Goal: Task Accomplishment & Management: Complete application form

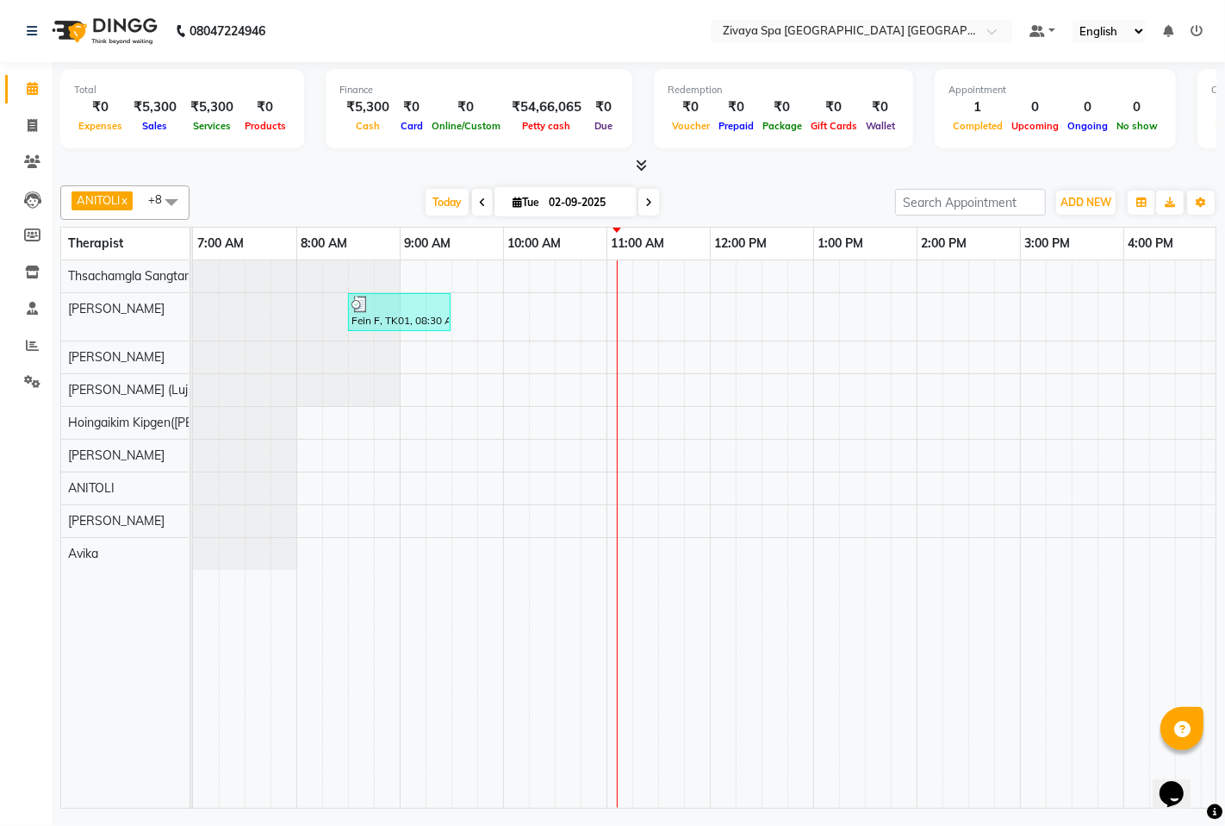
click at [613, 416] on div "Fein F, TK01, 08:30 AM-09:30 AM, Swedish De-Stress - 60 Mins" at bounding box center [1020, 533] width 1655 height 547
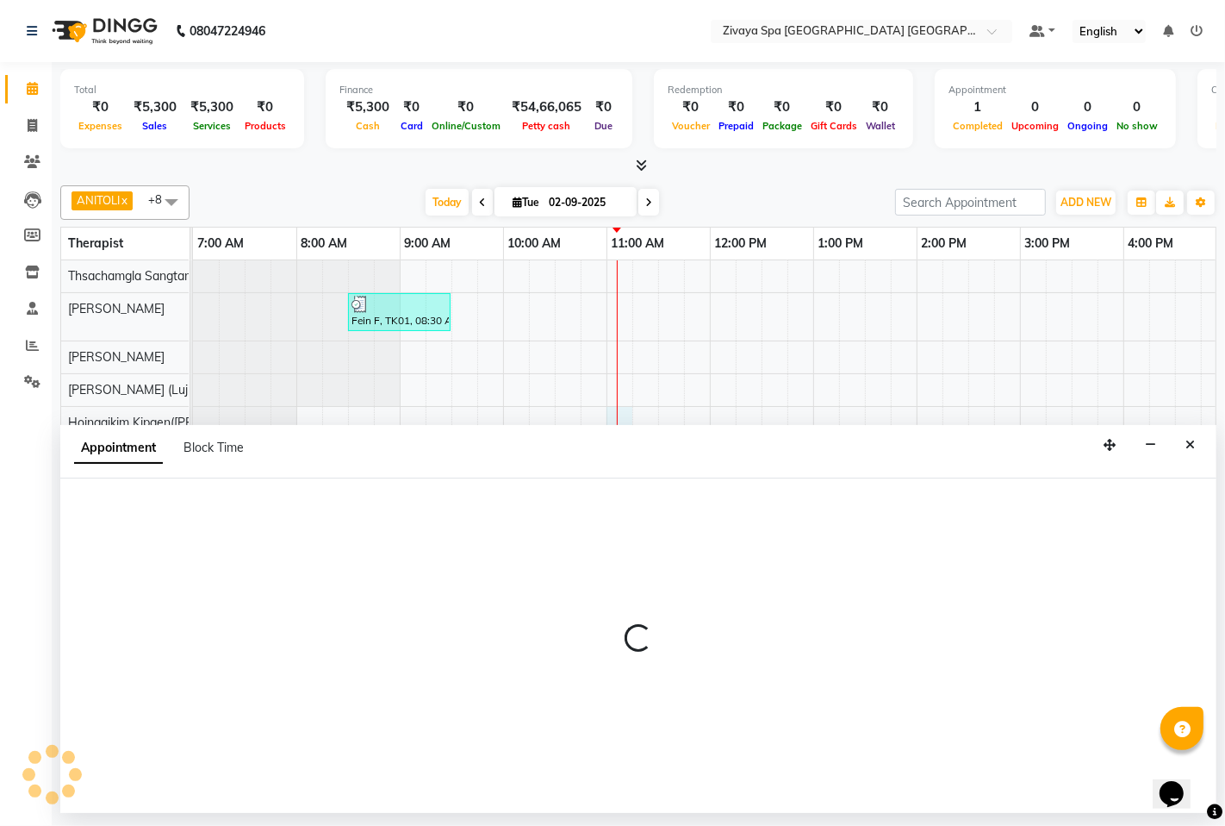
select select "58496"
select select "660"
select select "tentative"
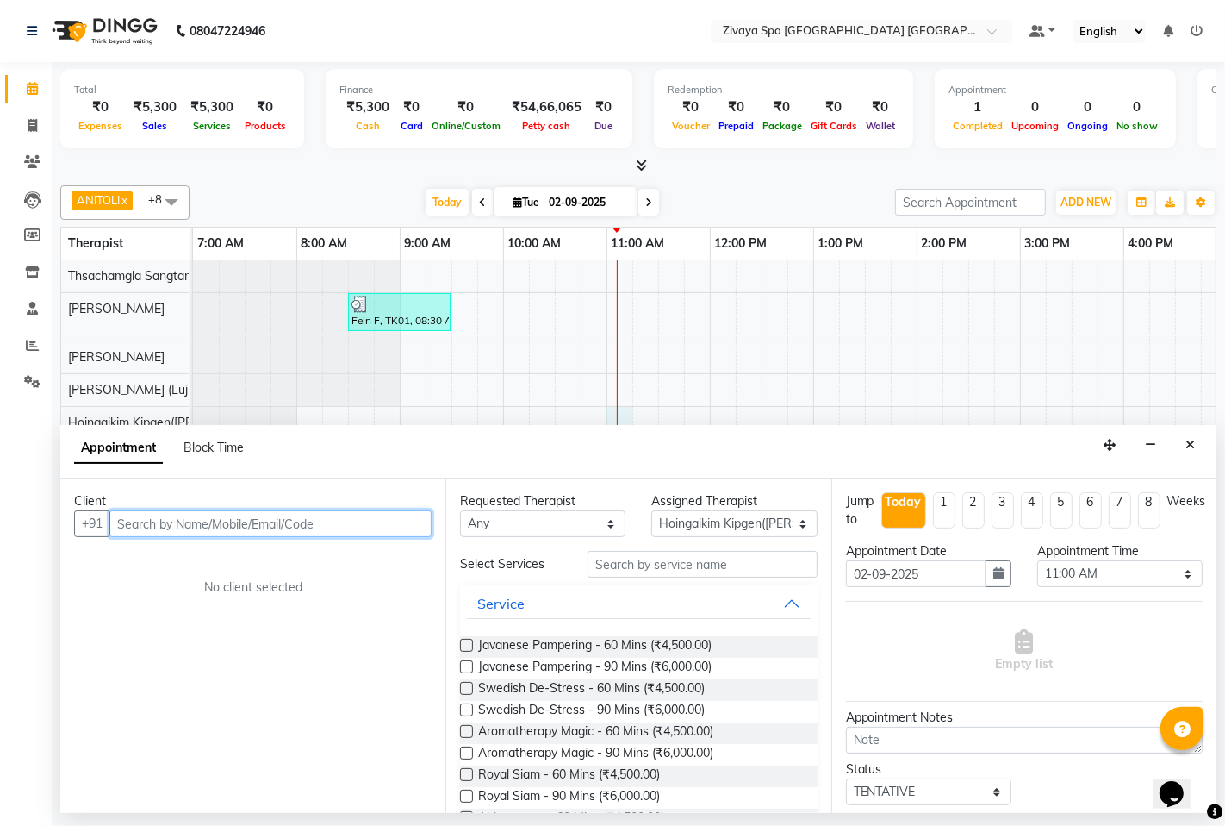
click at [123, 524] on input "text" at bounding box center [270, 523] width 322 height 27
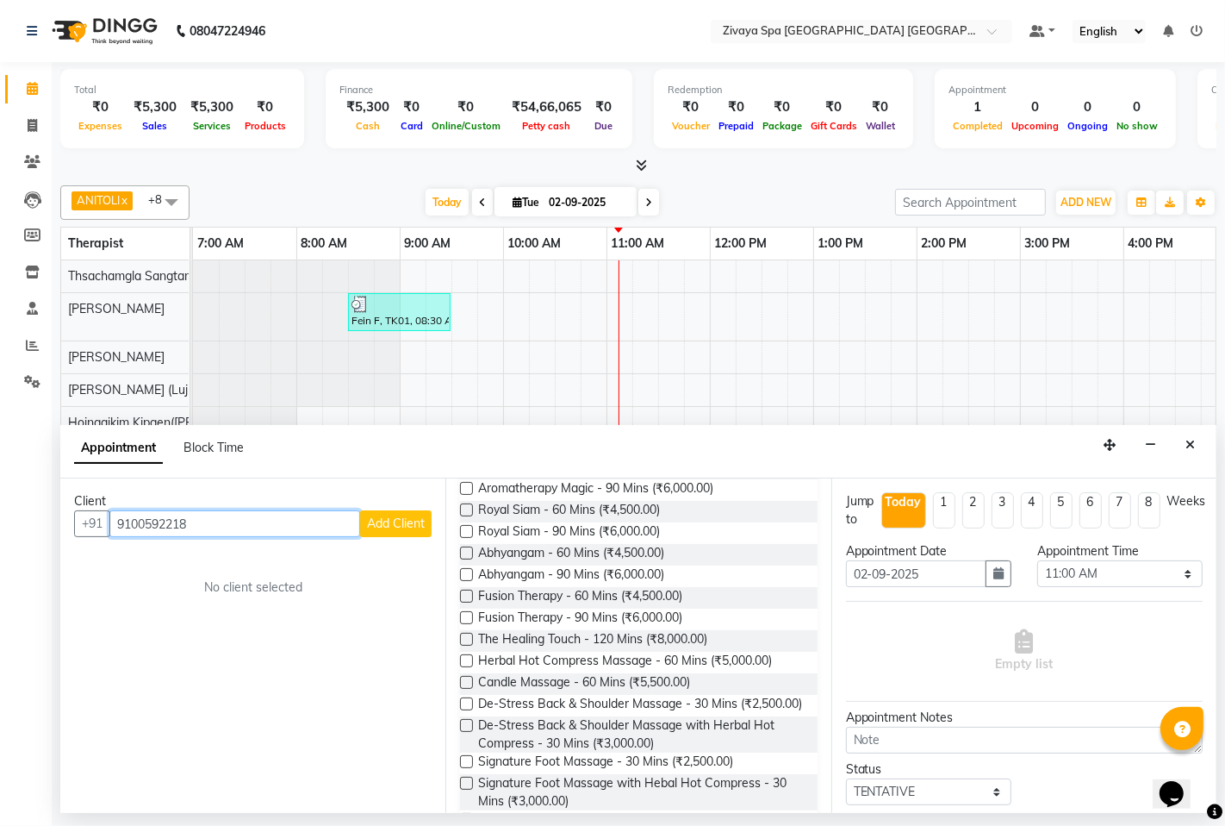
scroll to position [287, 0]
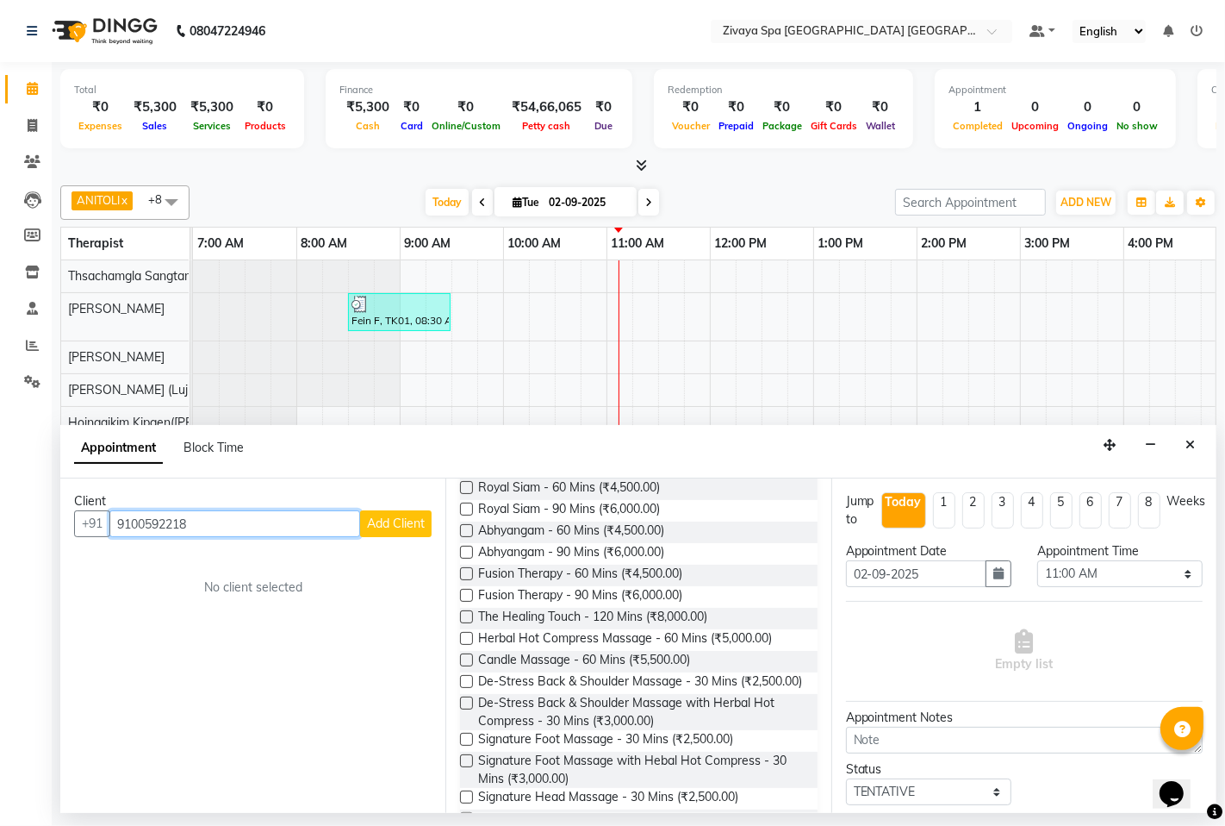
type input "9100592218"
click at [465, 679] on label at bounding box center [466, 681] width 13 height 13
click at [465, 679] on input "checkbox" at bounding box center [465, 682] width 11 height 11
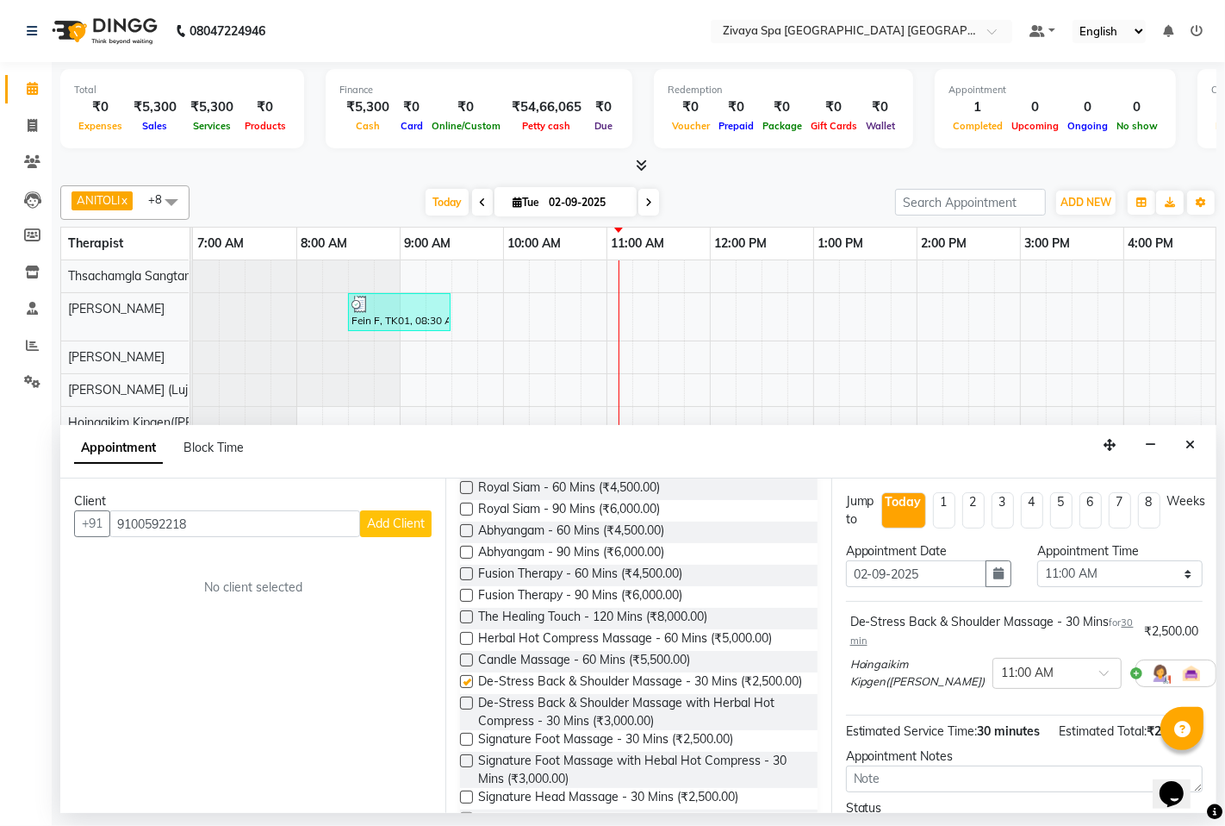
checkbox input "false"
click at [1176, 571] on select "Select 08:00 AM 08:15 AM 08:30 AM 08:45 AM 09:00 AM 09:15 AM 09:30 AM 09:45 AM …" at bounding box center [1120, 573] width 165 height 27
select select "675"
click at [1038, 560] on select "Select 08:00 AM 08:15 AM 08:30 AM 08:45 AM 09:00 AM 09:15 AM 09:30 AM 09:45 AM …" at bounding box center [1120, 573] width 165 height 27
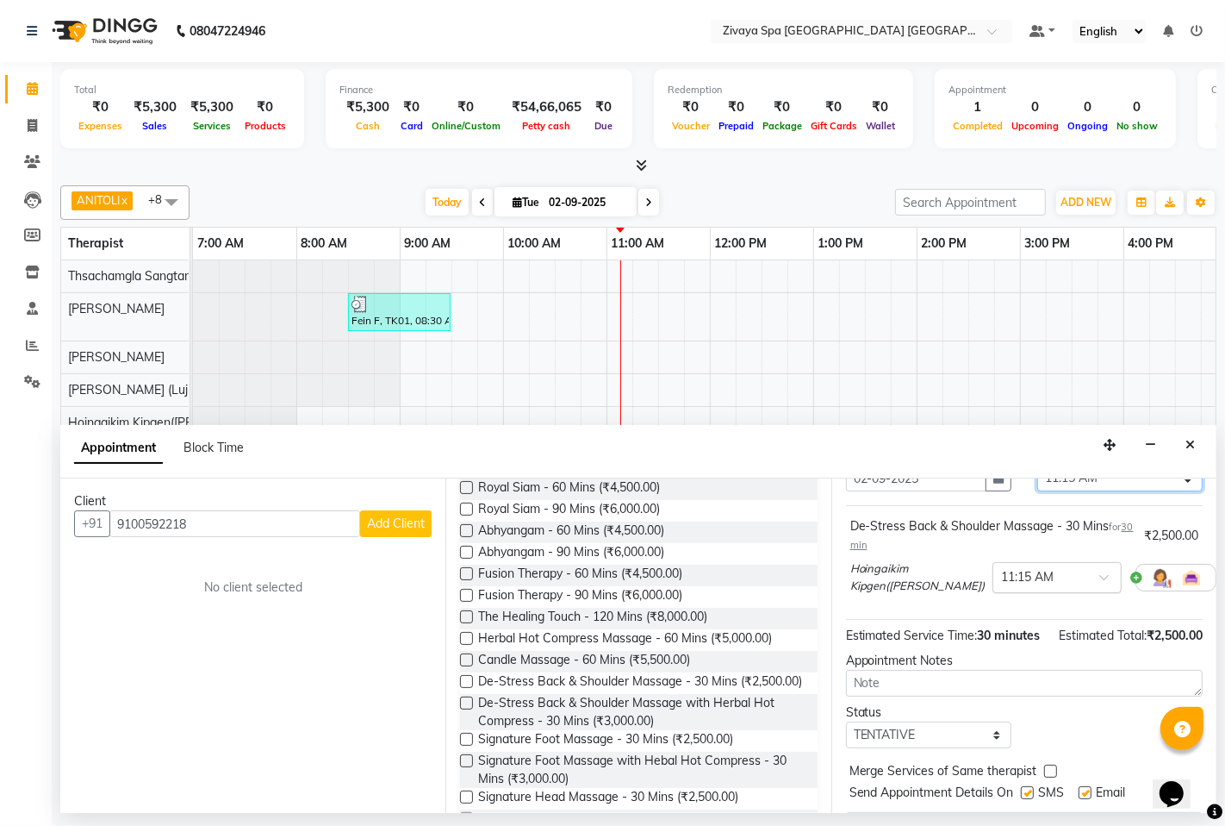
scroll to position [159, 0]
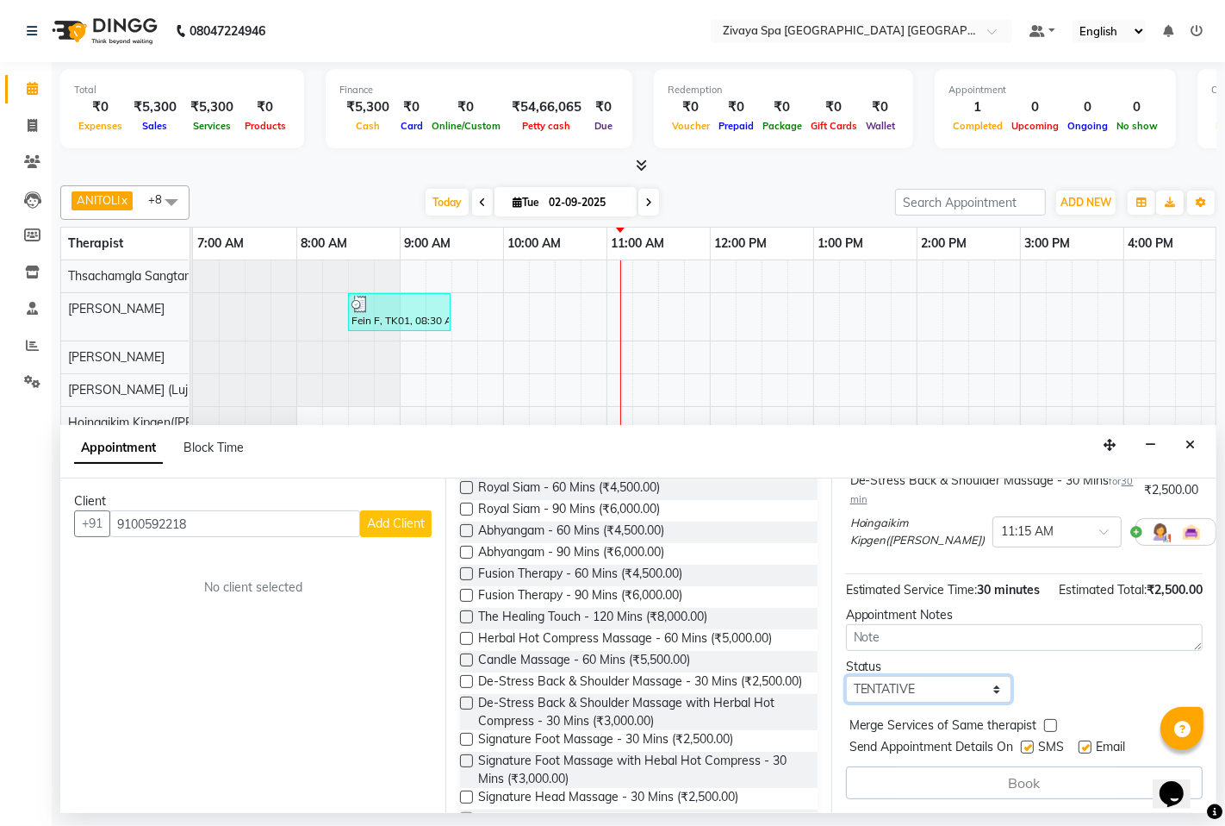
click at [991, 688] on select "Select TENTATIVE CONFIRM CHECK-IN UPCOMING" at bounding box center [928, 689] width 165 height 27
select select "confirm booking"
click at [846, 676] on select "Select TENTATIVE CONFIRM CHECK-IN UPCOMING" at bounding box center [928, 689] width 165 height 27
click at [384, 520] on span "Add Client" at bounding box center [396, 523] width 58 height 16
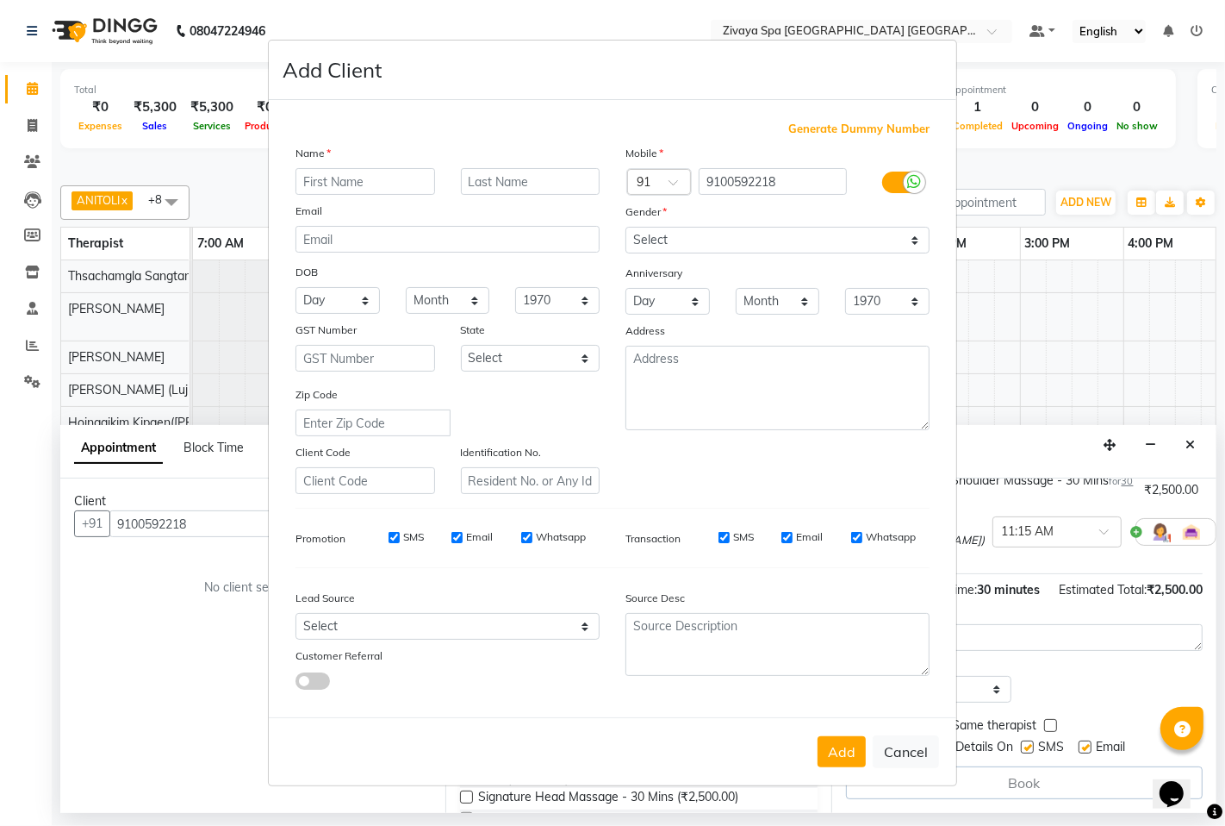
click at [313, 184] on input "text" at bounding box center [366, 181] width 140 height 27
type input "i"
type input "Indramed"
click at [527, 186] on input "text" at bounding box center [531, 181] width 140 height 27
type input "B"
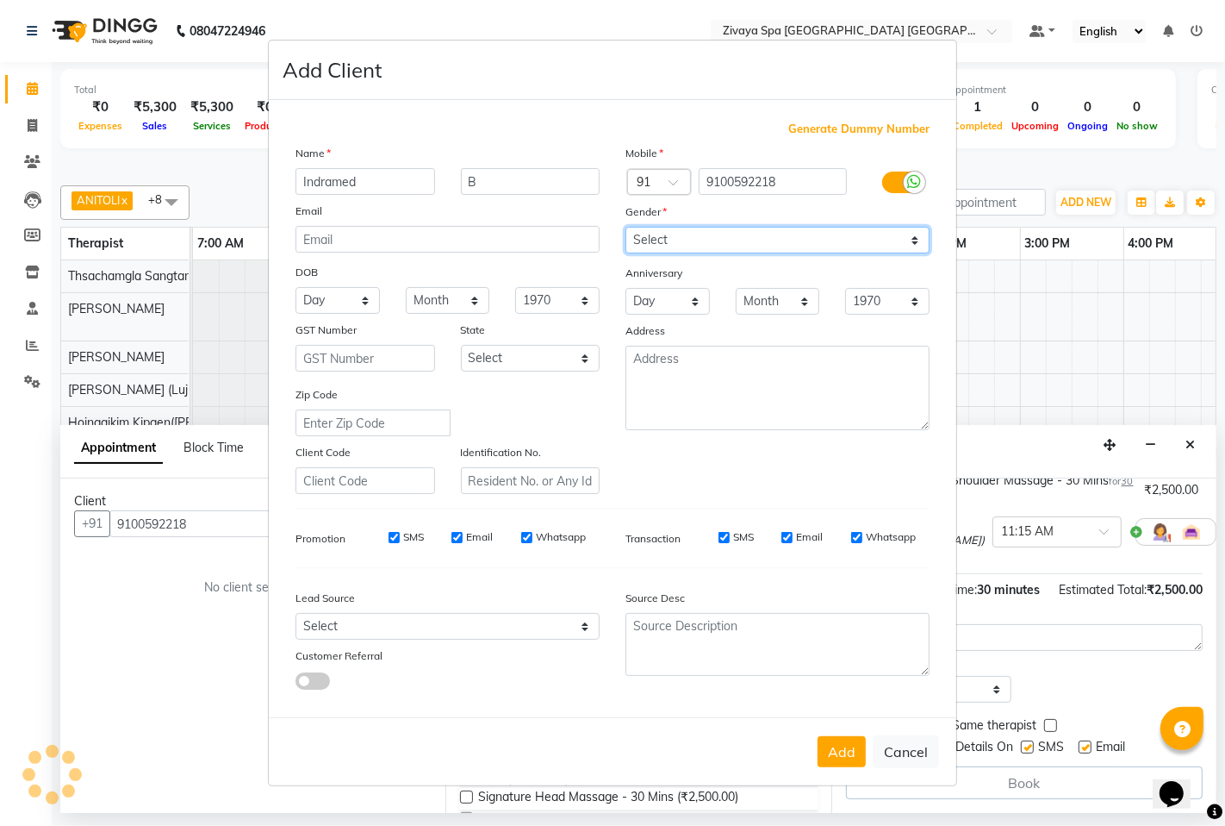
click at [914, 235] on select "Select [DEMOGRAPHIC_DATA] [DEMOGRAPHIC_DATA] Other Prefer Not To Say" at bounding box center [778, 240] width 304 height 27
select select "[DEMOGRAPHIC_DATA]"
click at [626, 227] on select "Select [DEMOGRAPHIC_DATA] [DEMOGRAPHIC_DATA] Other Prefer Not To Say" at bounding box center [778, 240] width 304 height 27
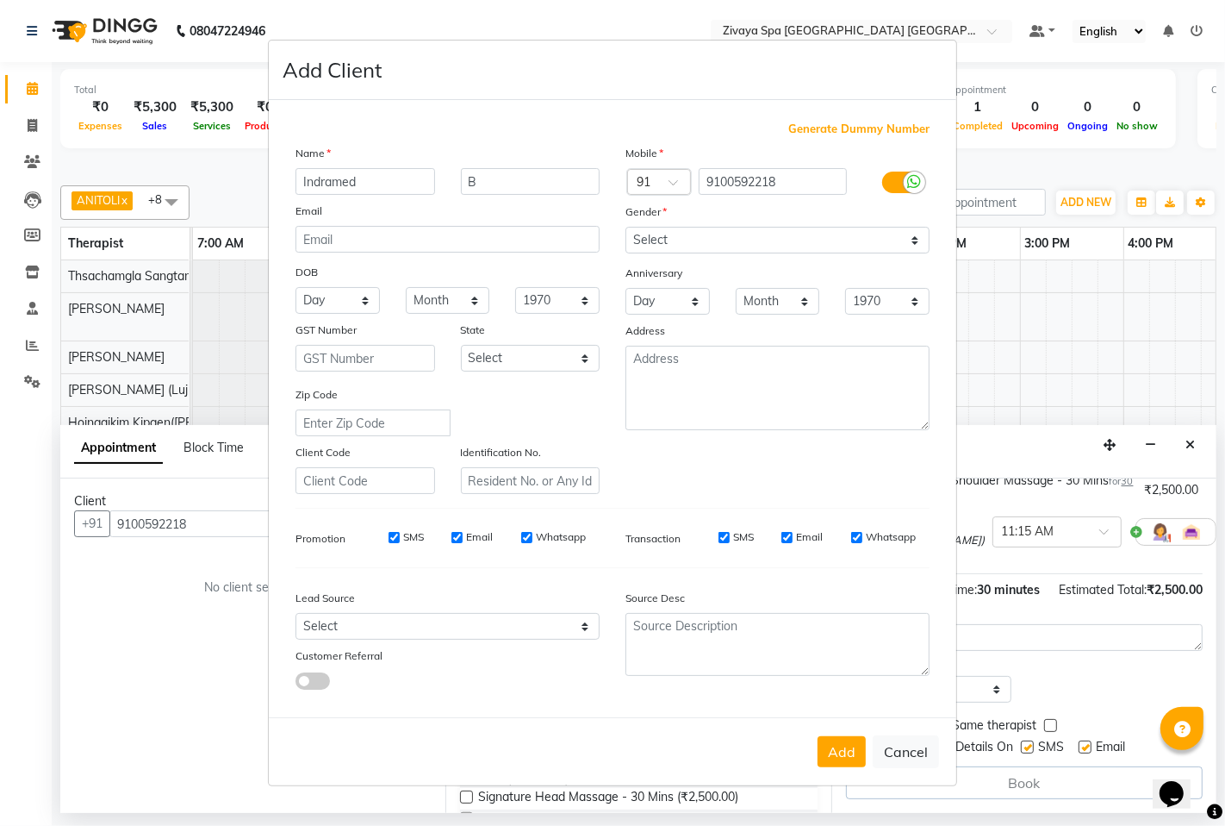
click at [394, 533] on input "SMS" at bounding box center [394, 537] width 11 height 11
checkbox input "false"
drag, startPoint x: 461, startPoint y: 535, endPoint x: 481, endPoint y: 534, distance: 19.8
click at [460, 535] on input "Email" at bounding box center [457, 537] width 11 height 11
checkbox input "false"
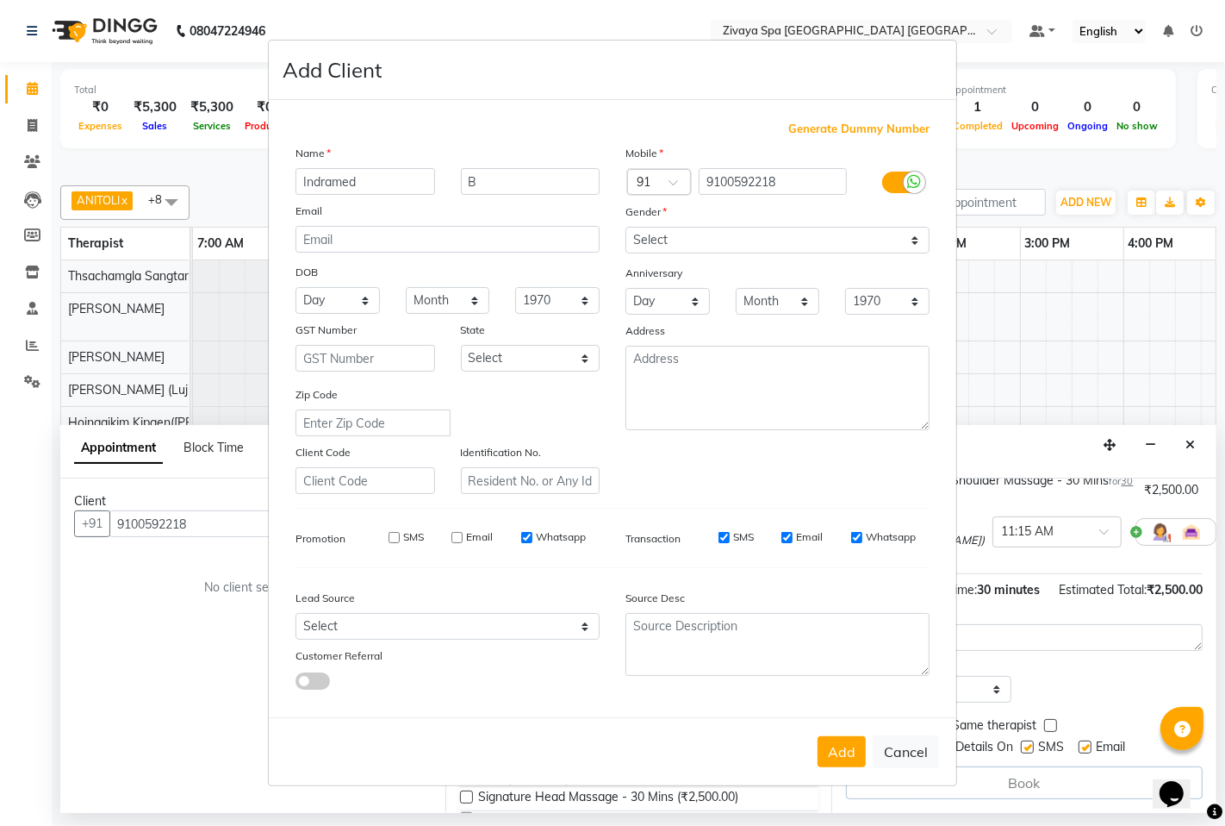
click at [523, 536] on input "Whatsapp" at bounding box center [526, 537] width 11 height 11
checkbox input "false"
click at [891, 185] on label at bounding box center [901, 183] width 39 height 22
click at [0, 0] on input "checkbox" at bounding box center [0, 0] width 0 height 0
click at [849, 755] on button "Add" at bounding box center [842, 751] width 48 height 31
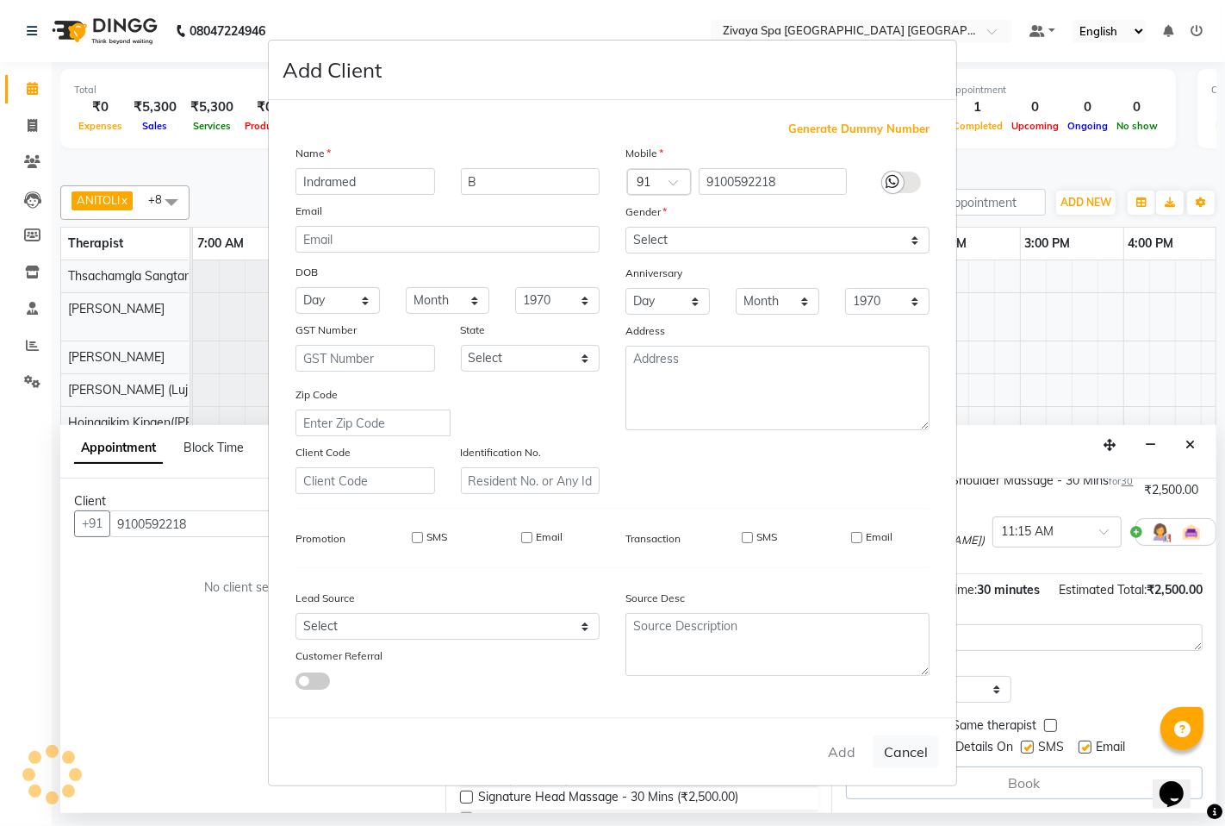
select select
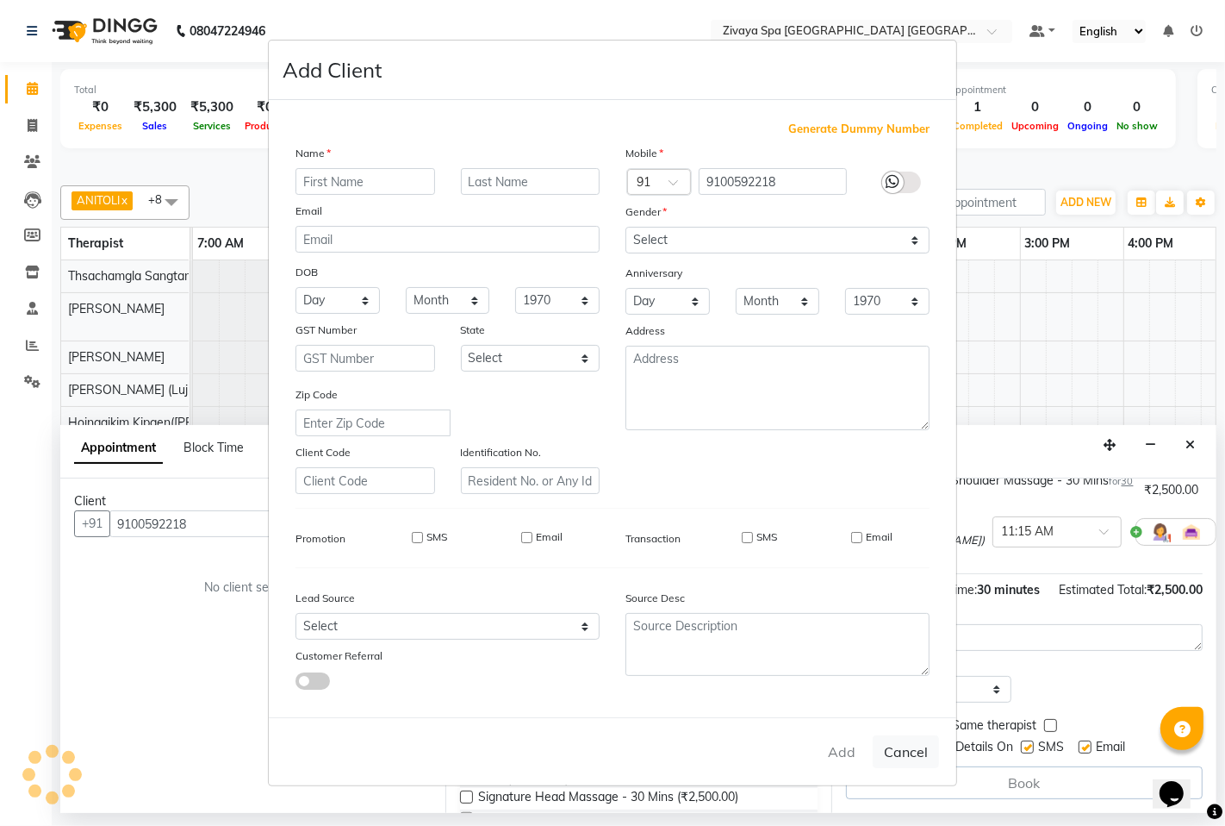
select select
checkbox input "false"
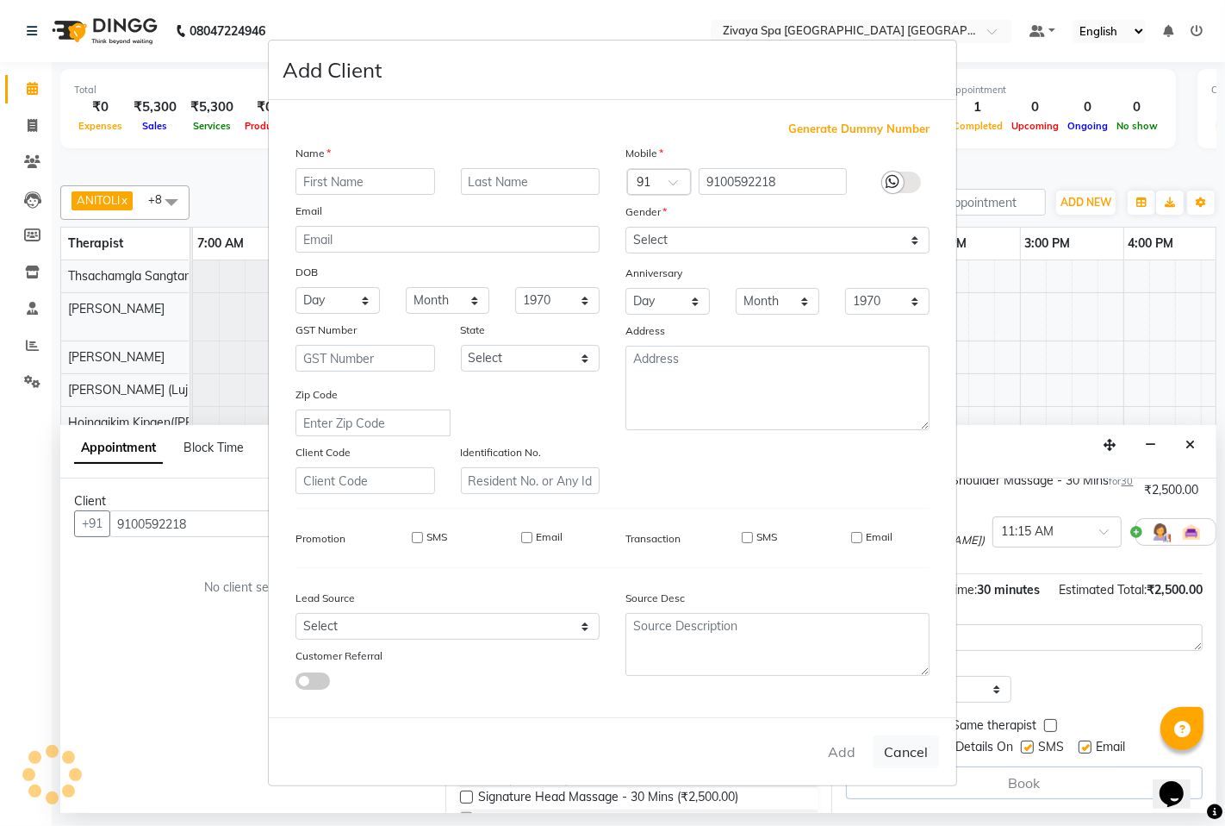
checkbox input "false"
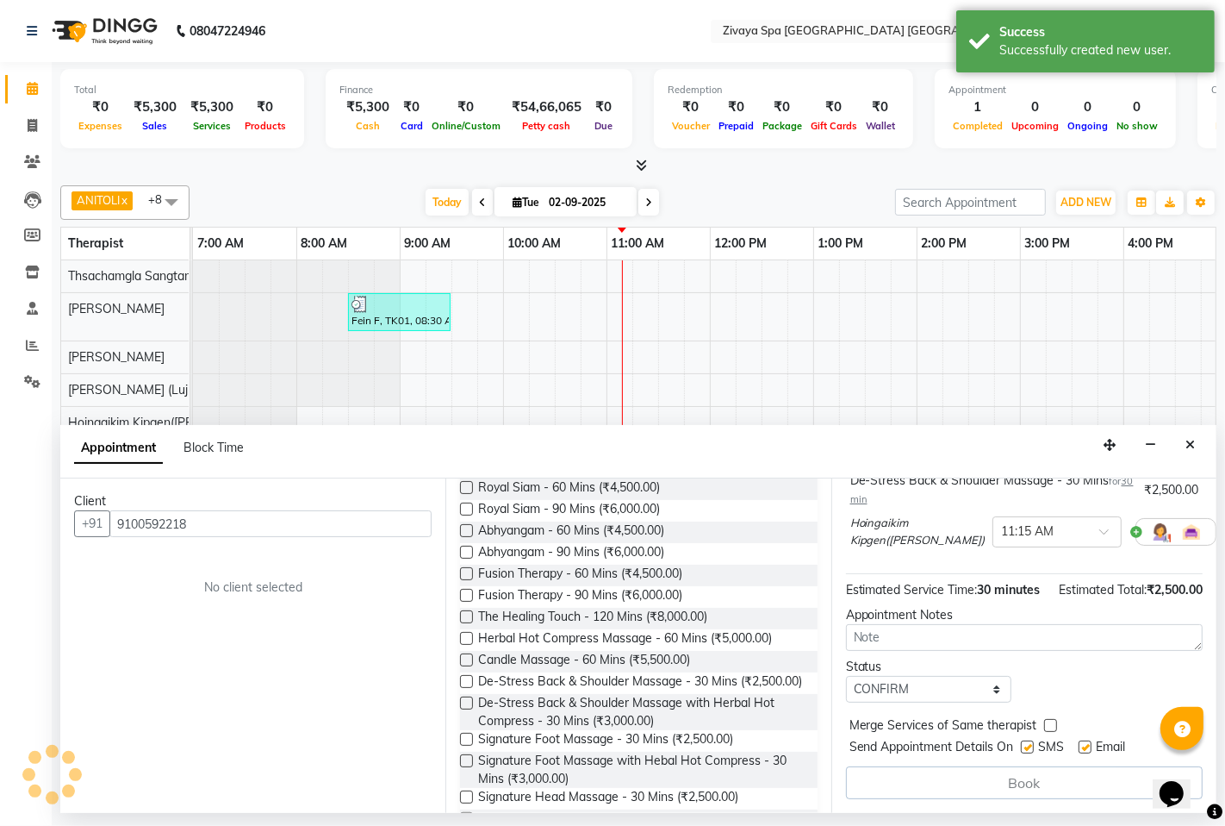
scroll to position [158, 0]
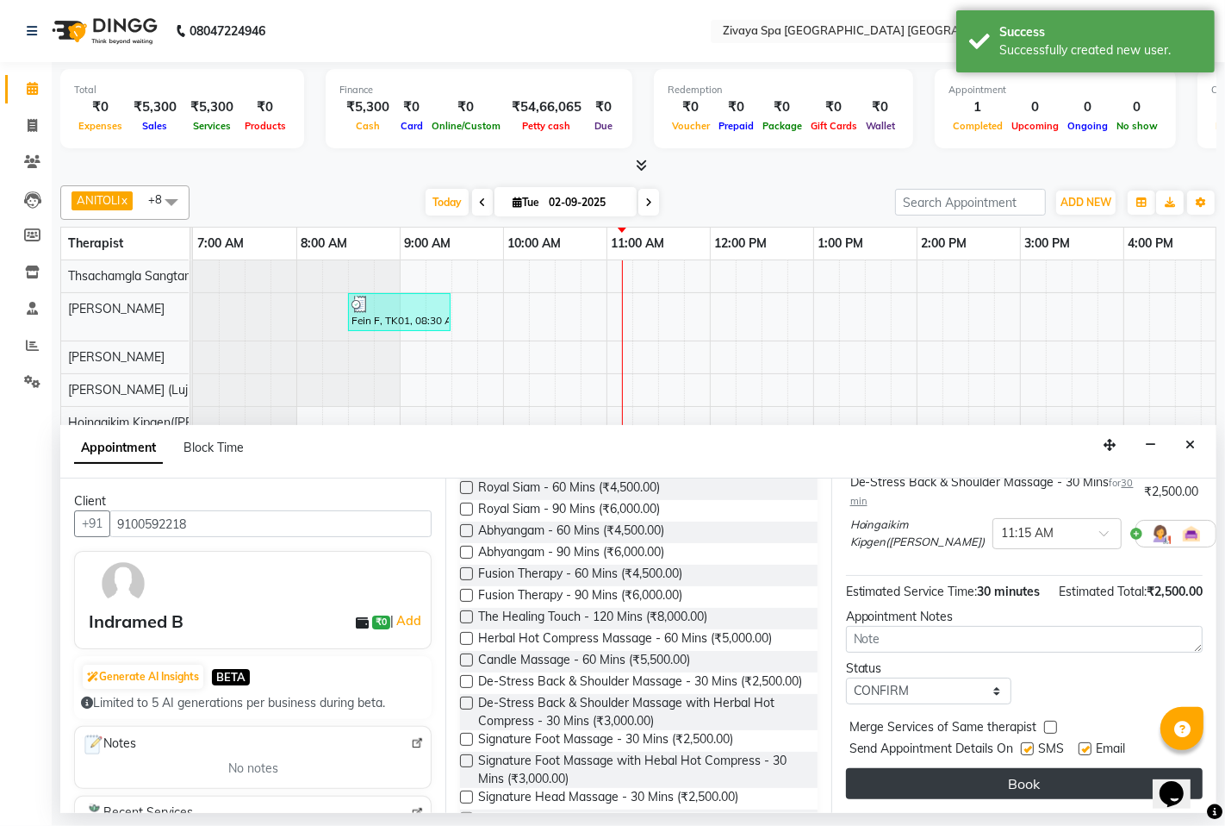
click at [1026, 773] on button "Book" at bounding box center [1024, 783] width 357 height 31
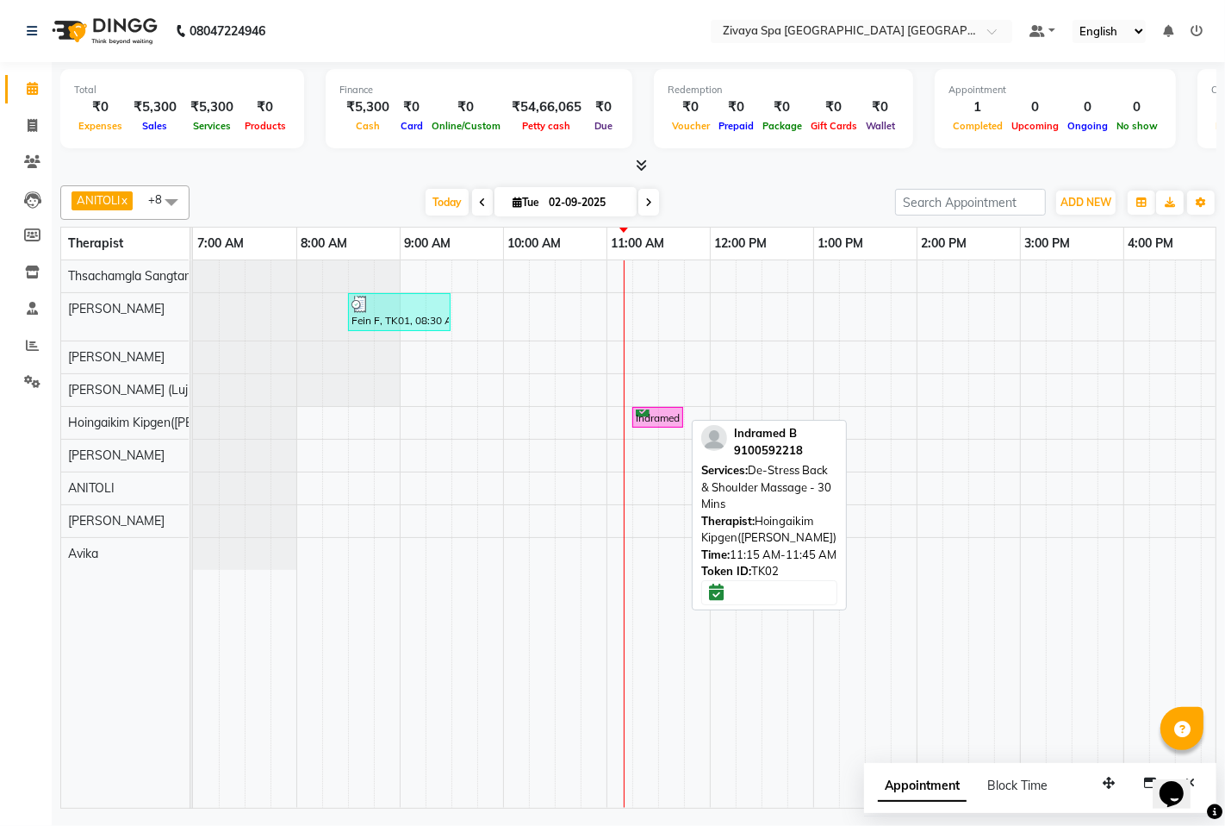
click at [668, 415] on div "Indramed B, TK02, 11:15 AM-11:45 AM, De-Stress Back & Shoulder Massage - 30 Mins" at bounding box center [657, 417] width 47 height 16
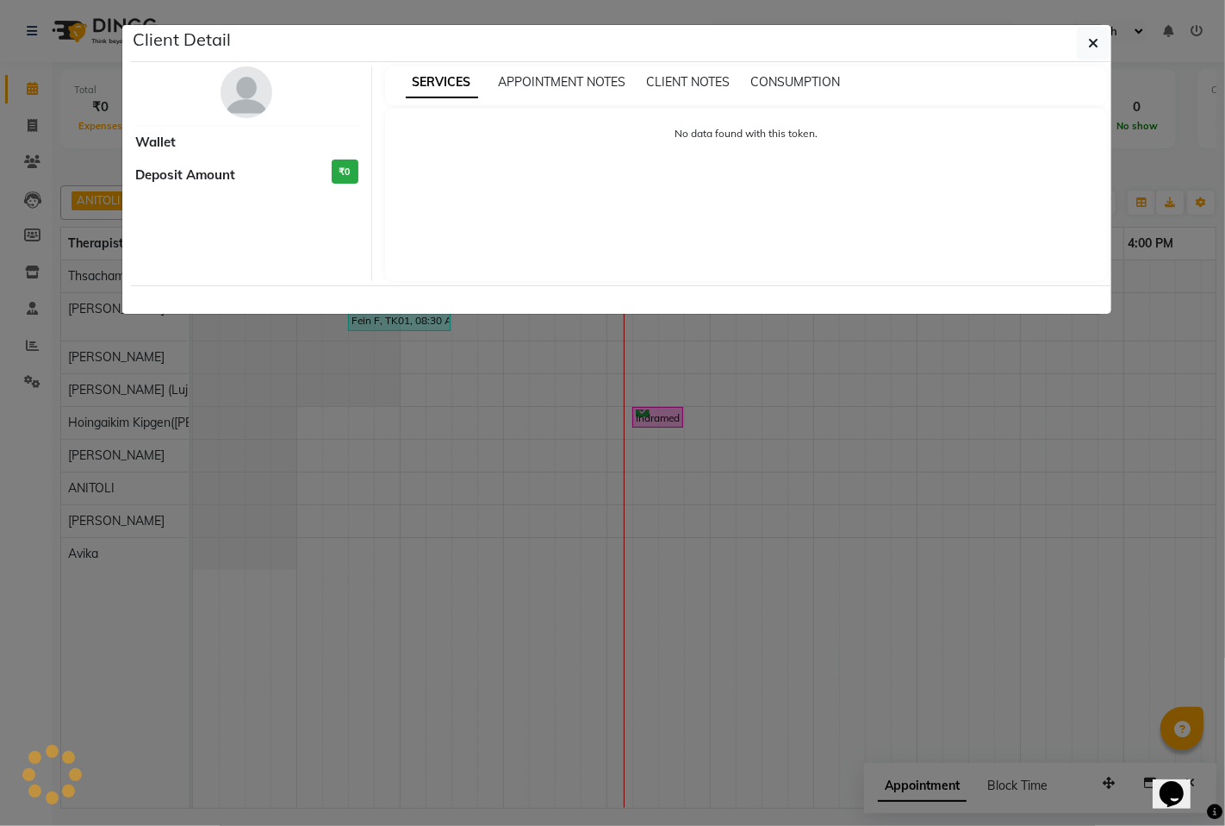
select select "6"
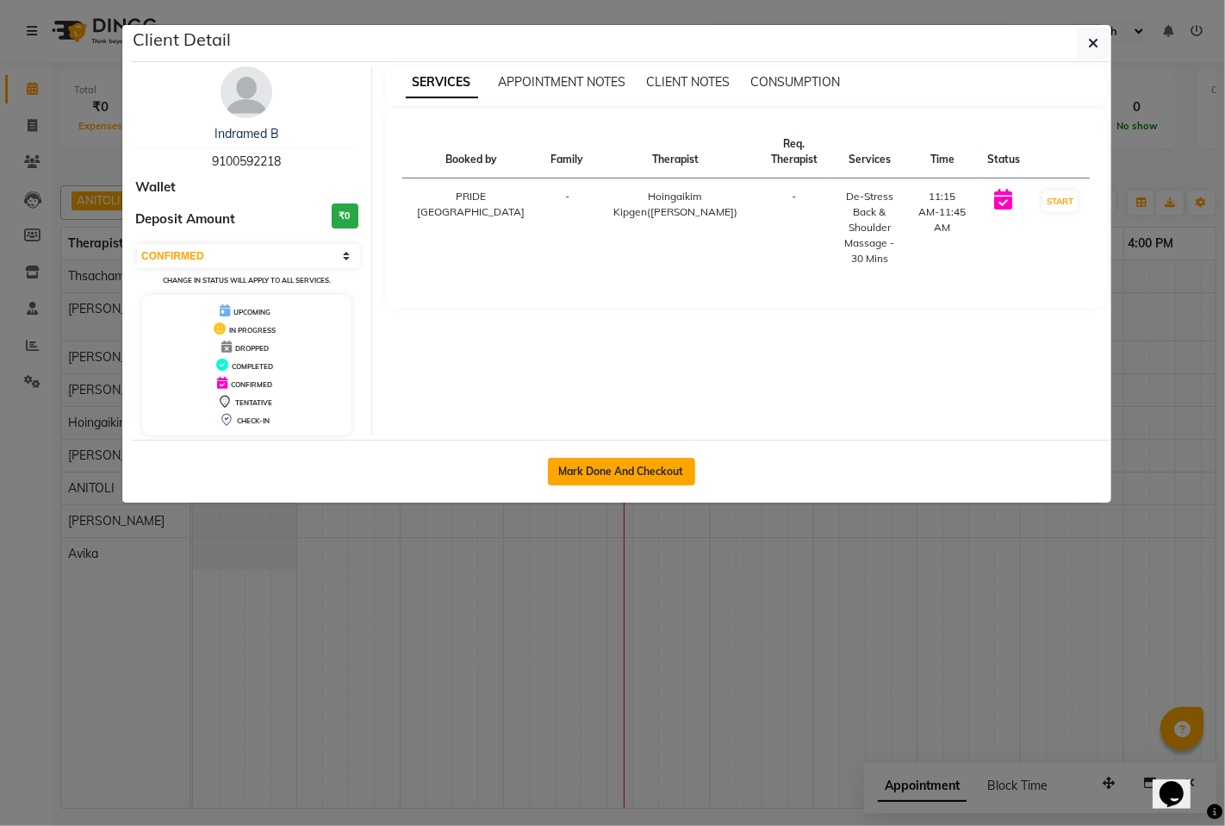
click at [649, 470] on button "Mark Done And Checkout" at bounding box center [621, 472] width 147 height 28
select select "service"
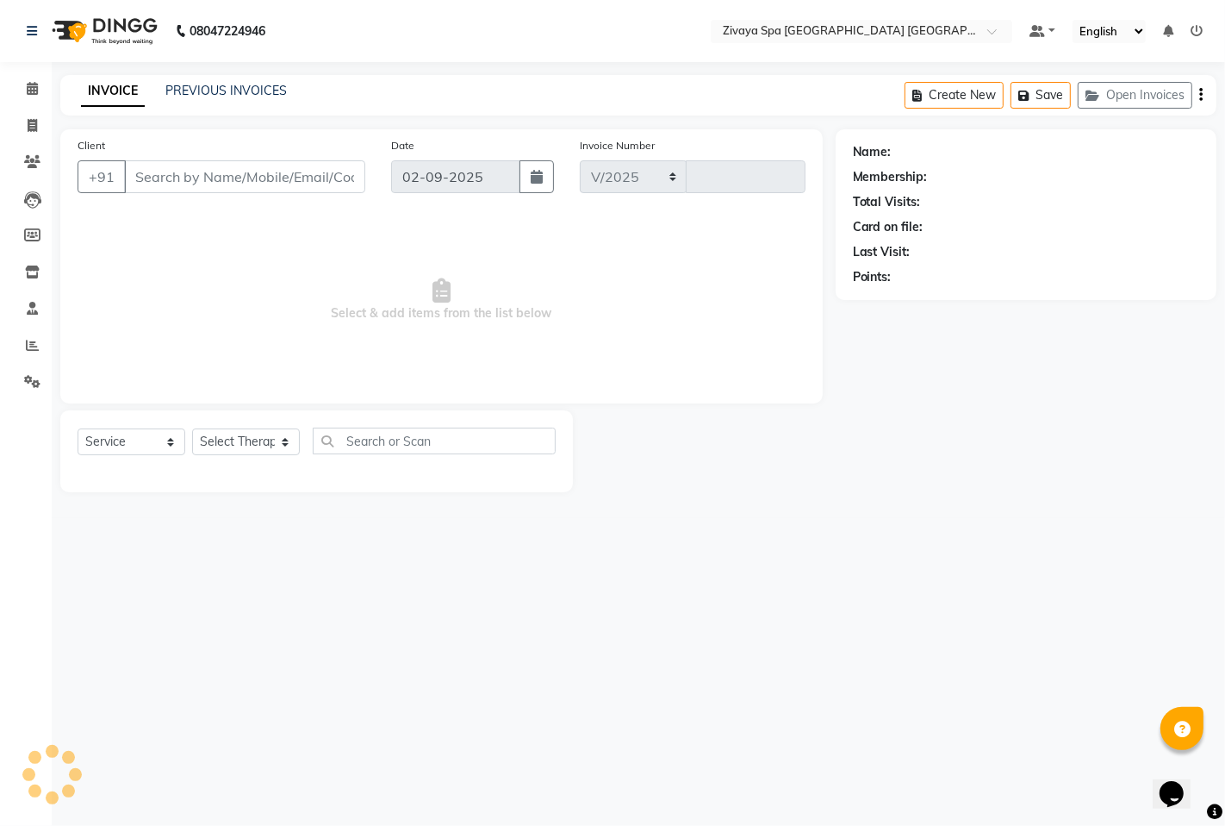
select select "6501"
type input "1459"
type input "9100592218"
select select "58496"
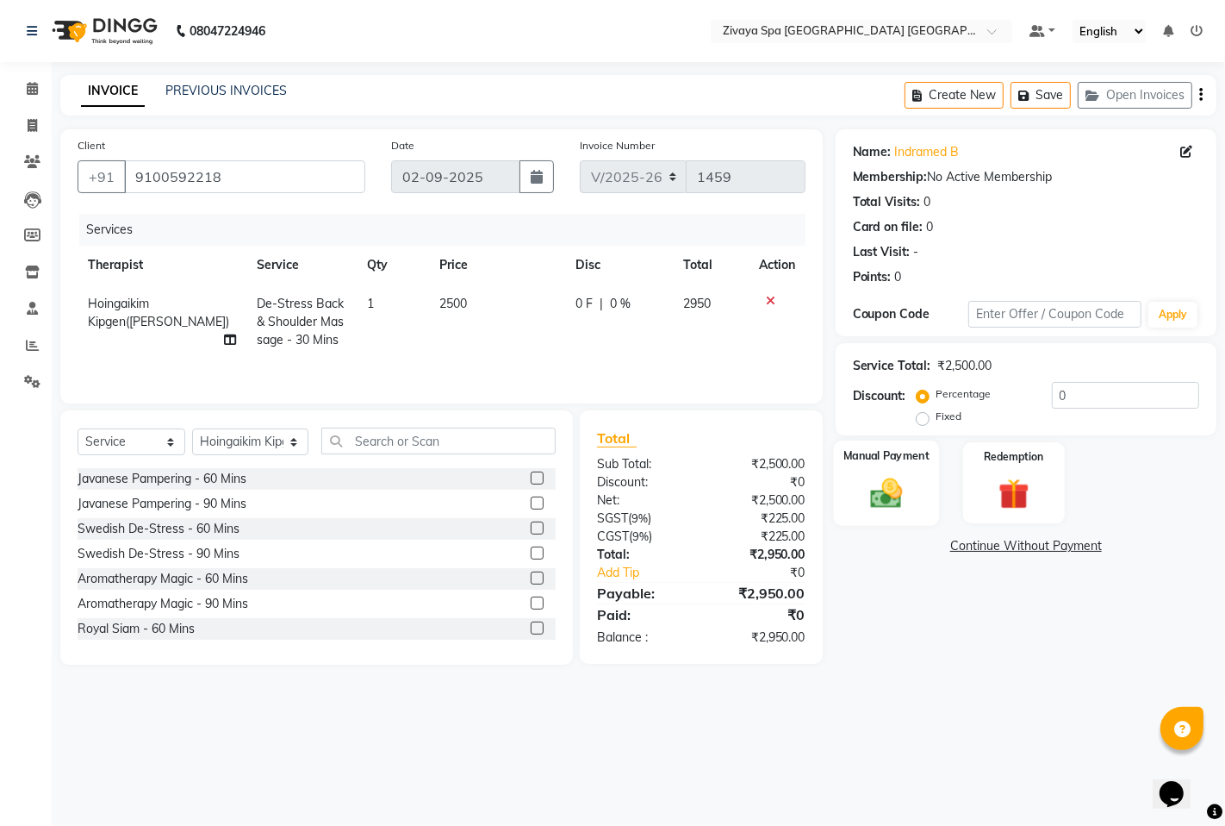
click at [894, 494] on img at bounding box center [886, 492] width 53 height 37
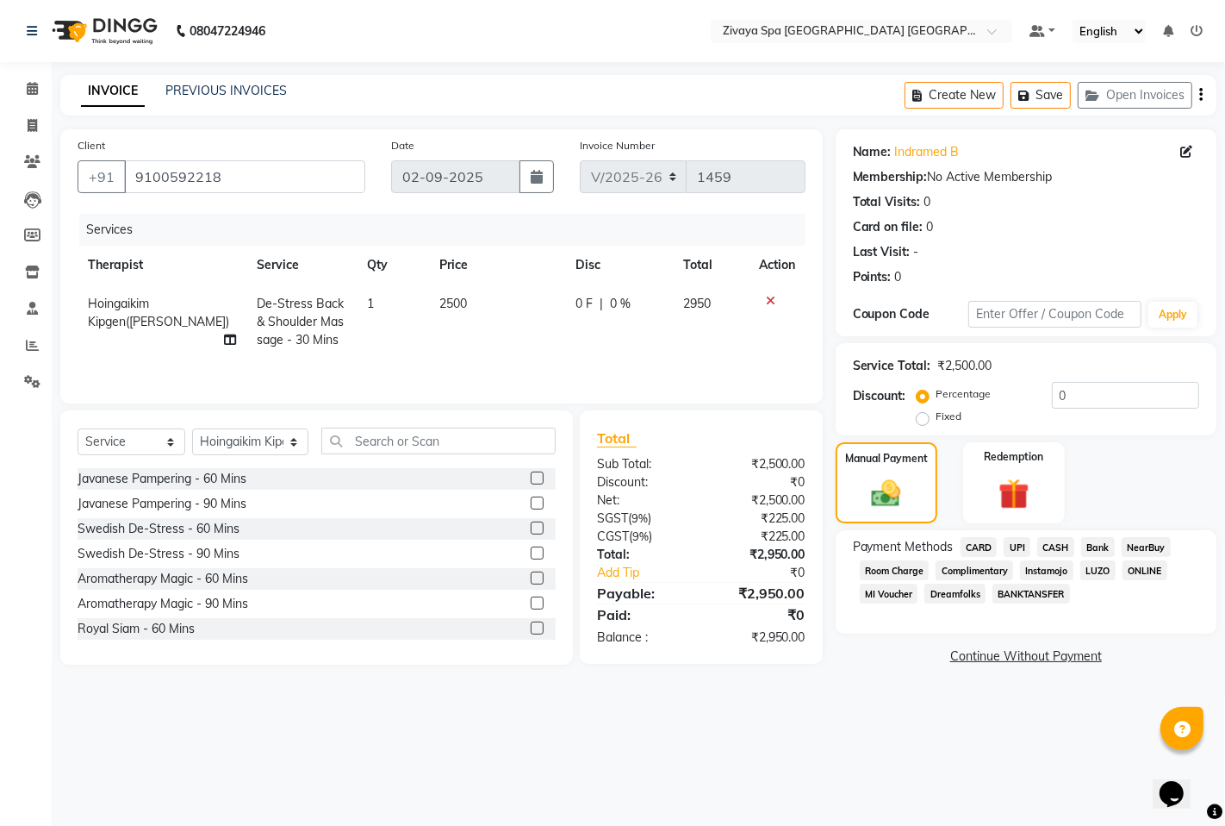
click at [1015, 546] on span "UPI" at bounding box center [1017, 547] width 27 height 20
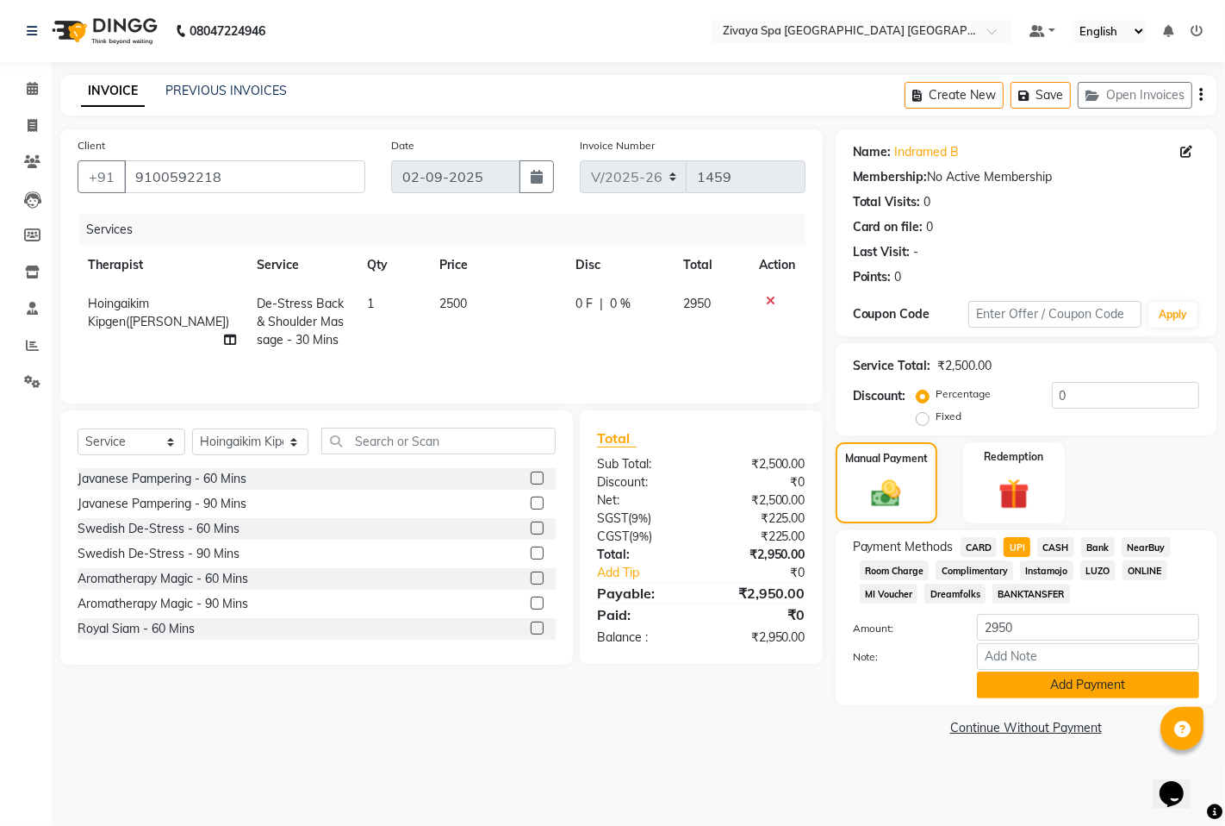
click at [1057, 682] on button "Add Payment" at bounding box center [1088, 684] width 222 height 27
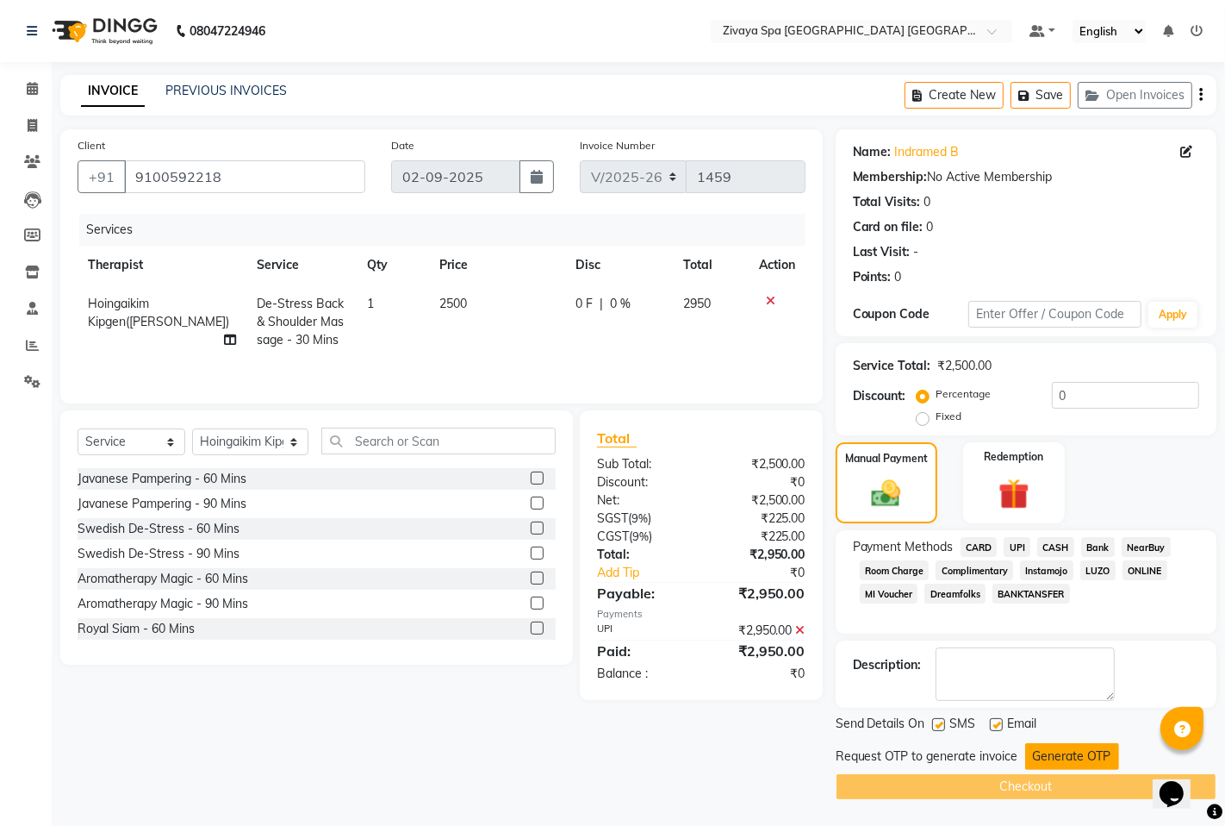
click at [1036, 755] on button "Generate OTP" at bounding box center [1073, 756] width 94 height 27
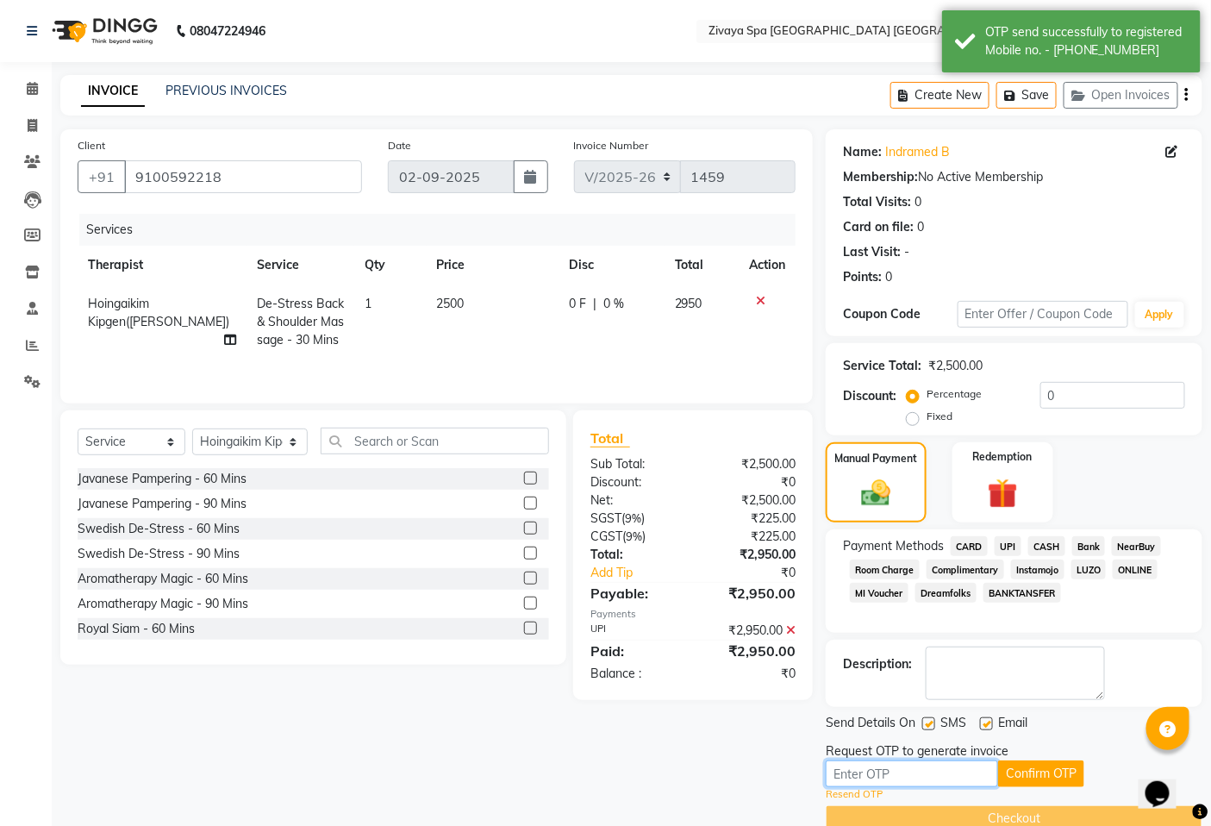
click at [889, 770] on input "text" at bounding box center [912, 773] width 172 height 27
type input "8501"
click at [1026, 771] on button "Confirm OTP" at bounding box center [1041, 773] width 86 height 27
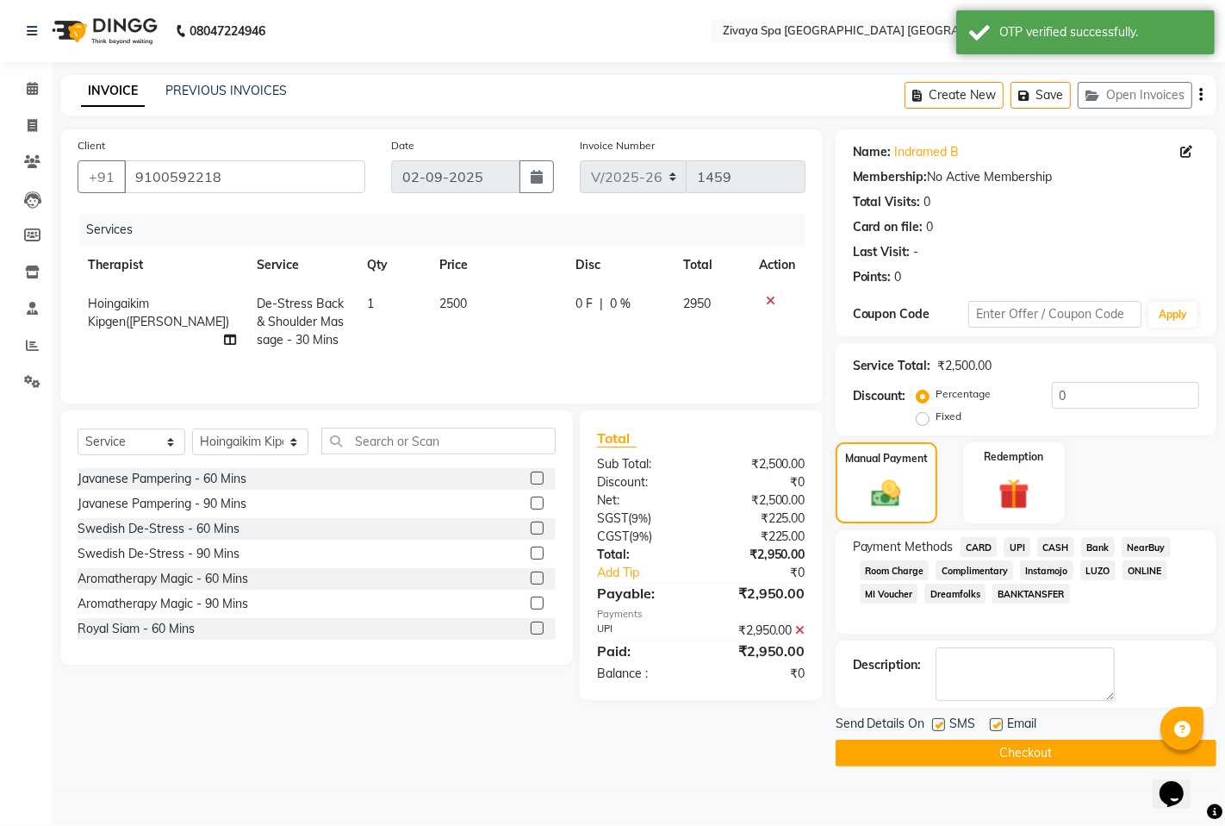
click at [1022, 748] on button "Checkout" at bounding box center [1026, 752] width 381 height 27
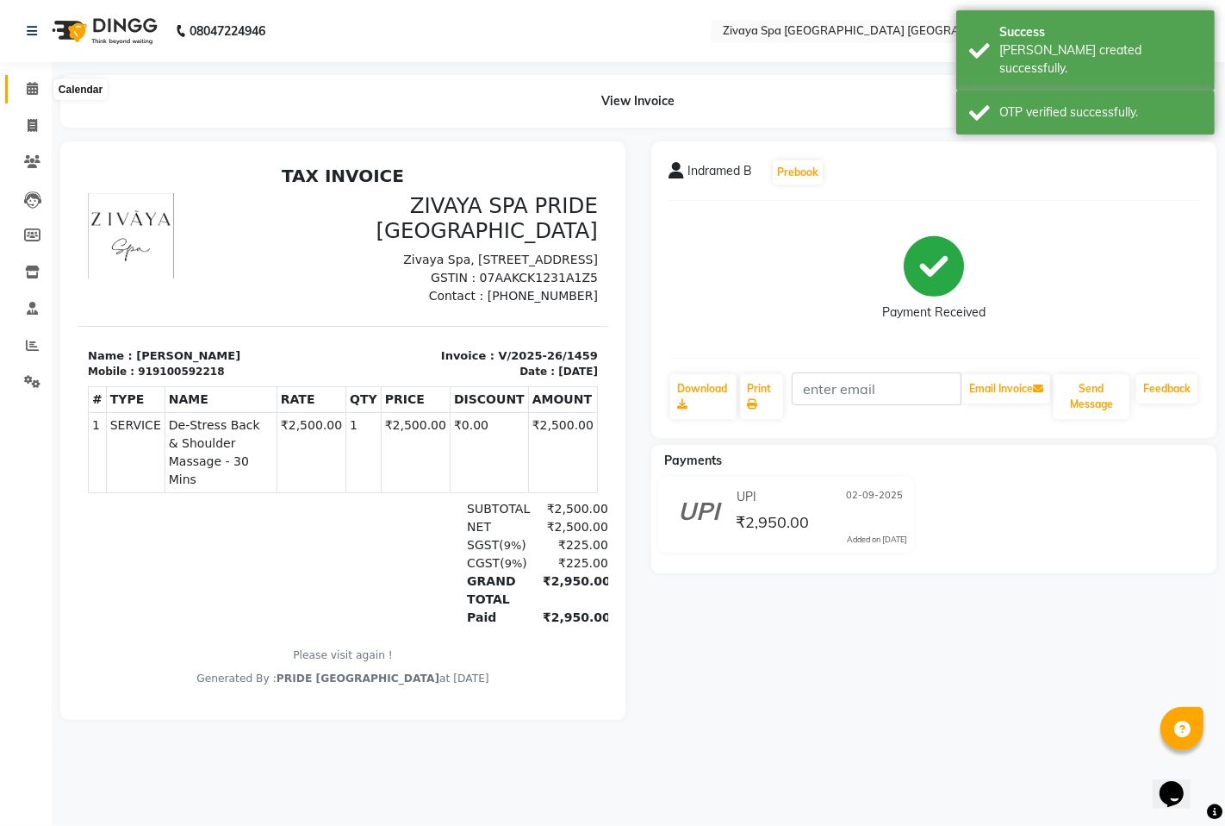
click at [34, 88] on icon at bounding box center [32, 88] width 11 height 13
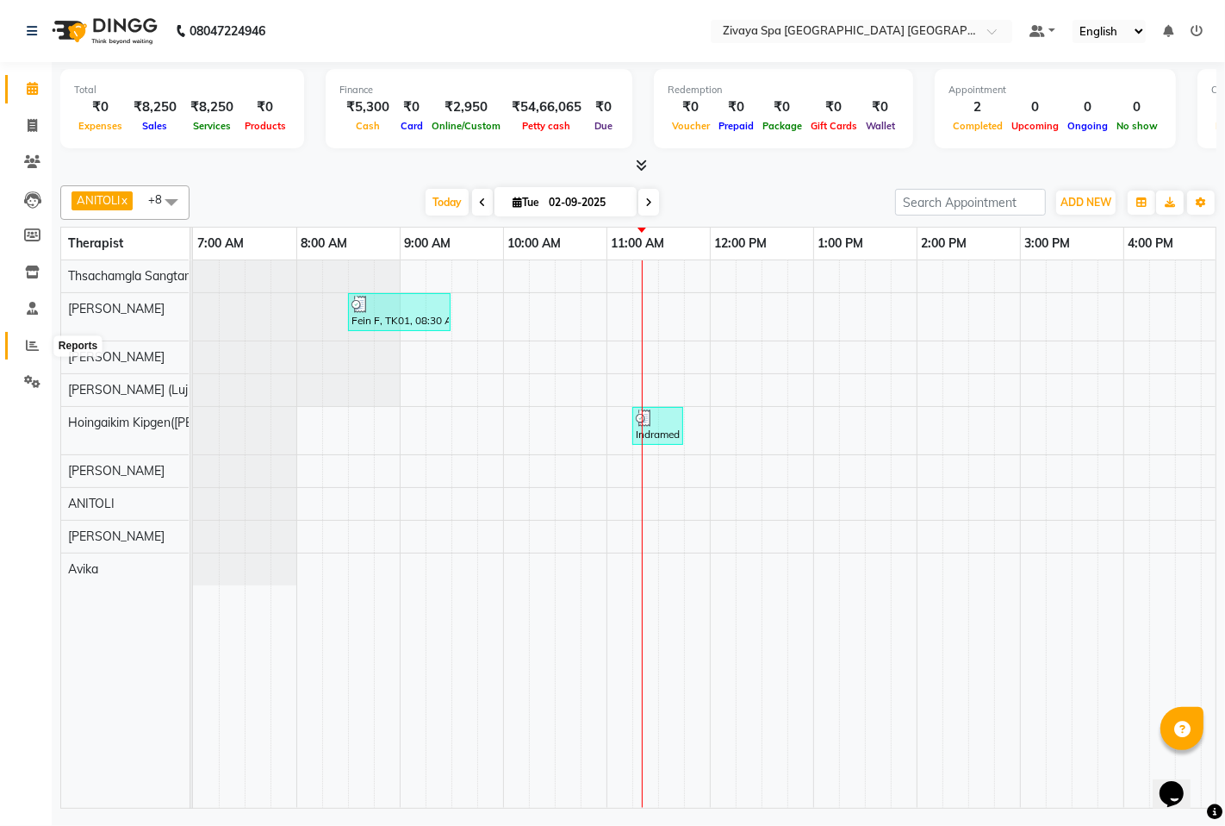
click at [33, 342] on icon at bounding box center [32, 345] width 13 height 13
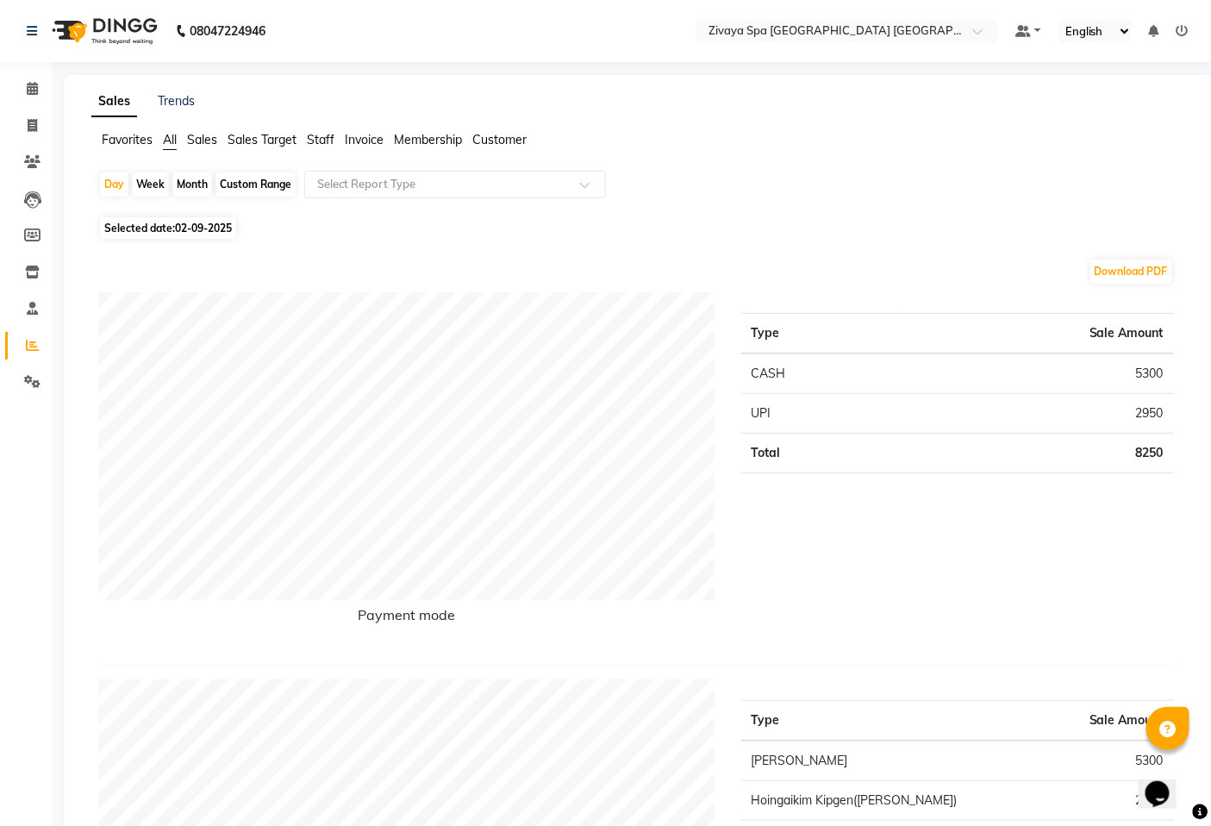
click at [273, 138] on span "Sales Target" at bounding box center [262, 140] width 69 height 16
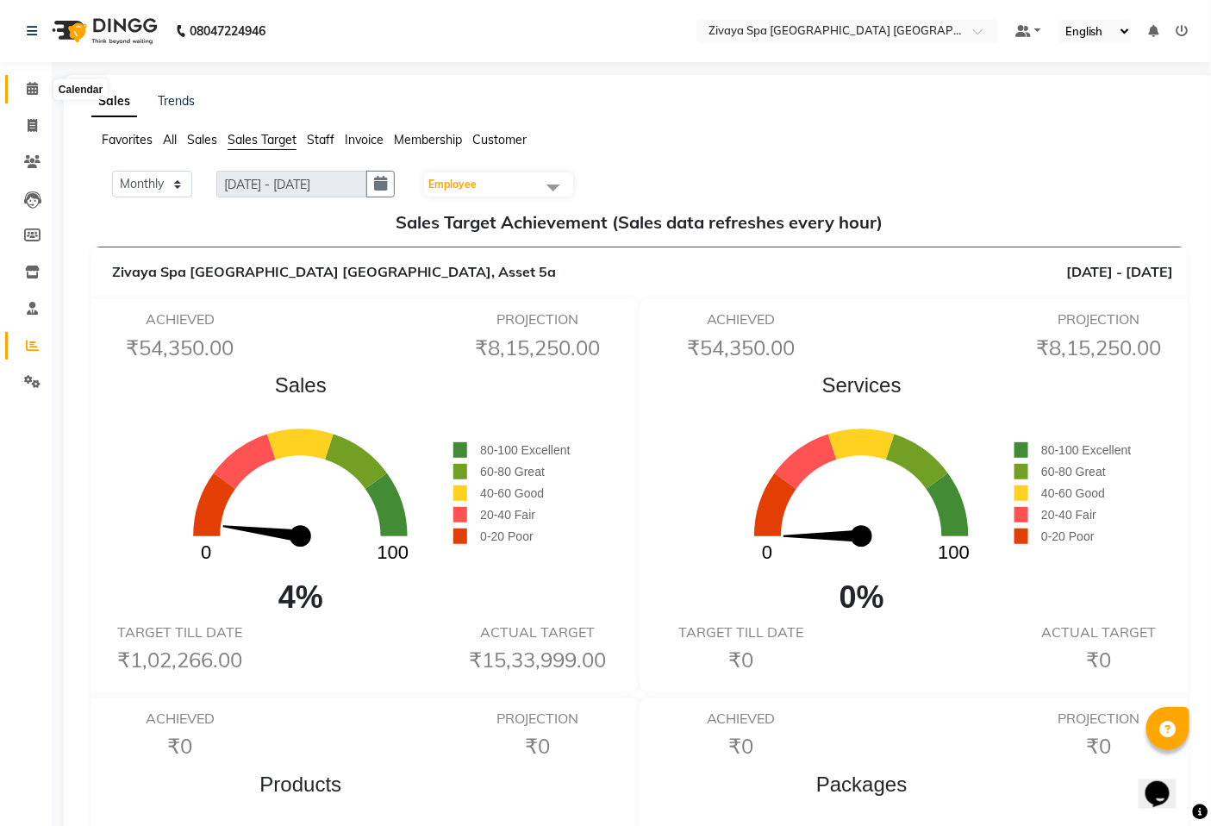
click at [29, 83] on icon at bounding box center [32, 88] width 11 height 13
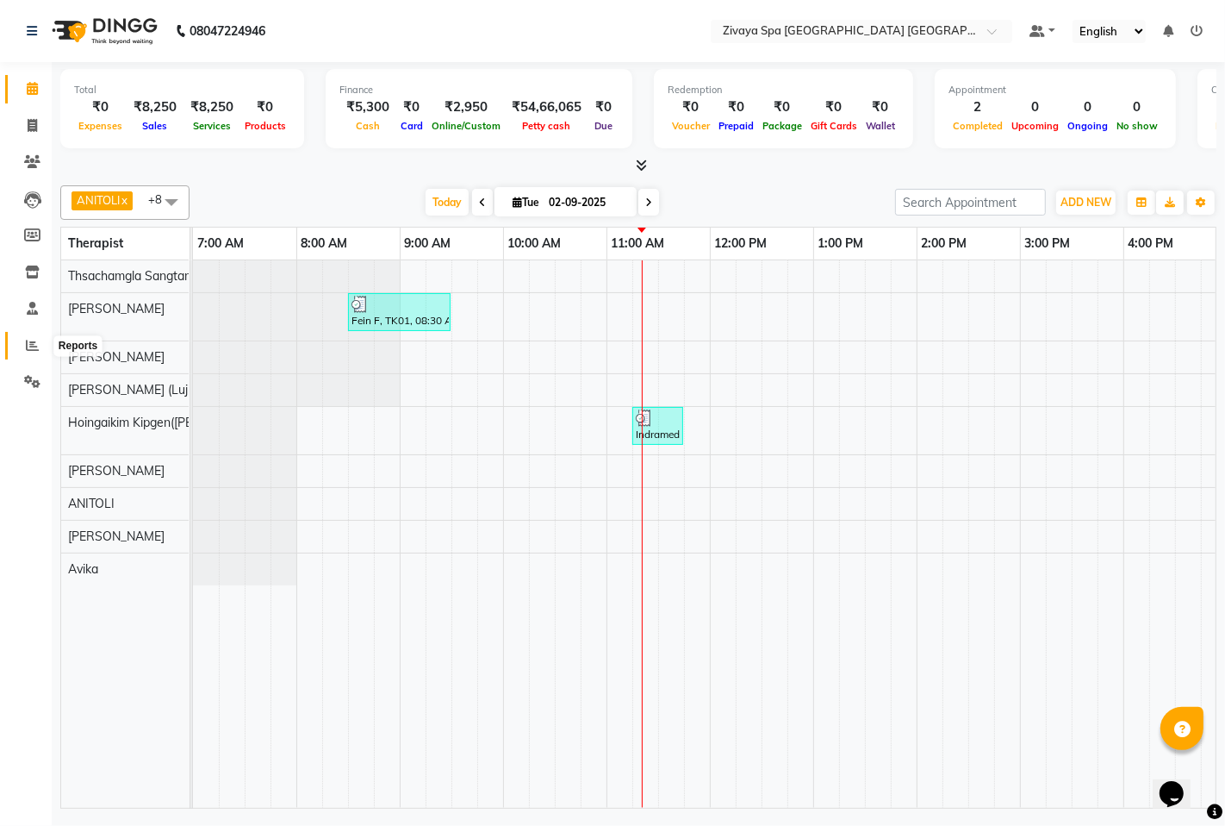
click at [28, 343] on icon at bounding box center [32, 345] width 13 height 13
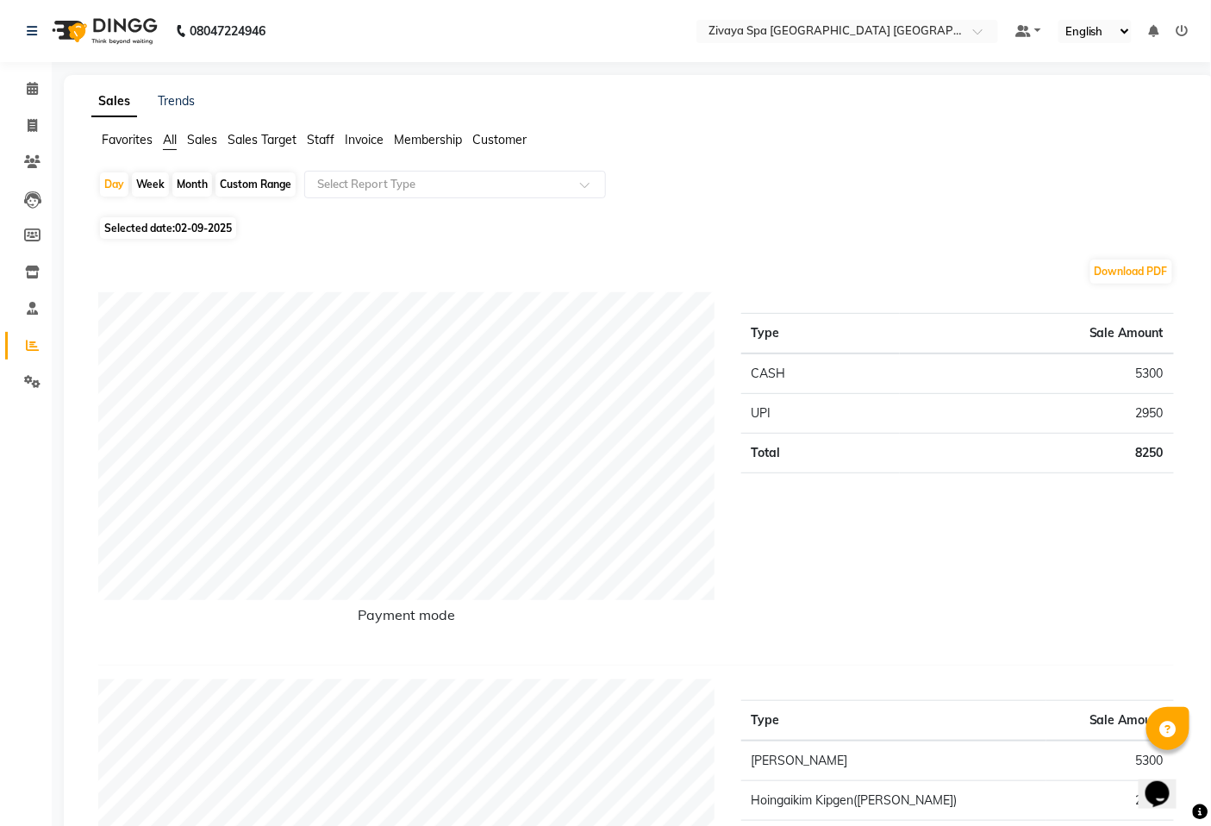
click at [193, 178] on div "Month" at bounding box center [192, 184] width 40 height 24
select select "9"
select select "2025"
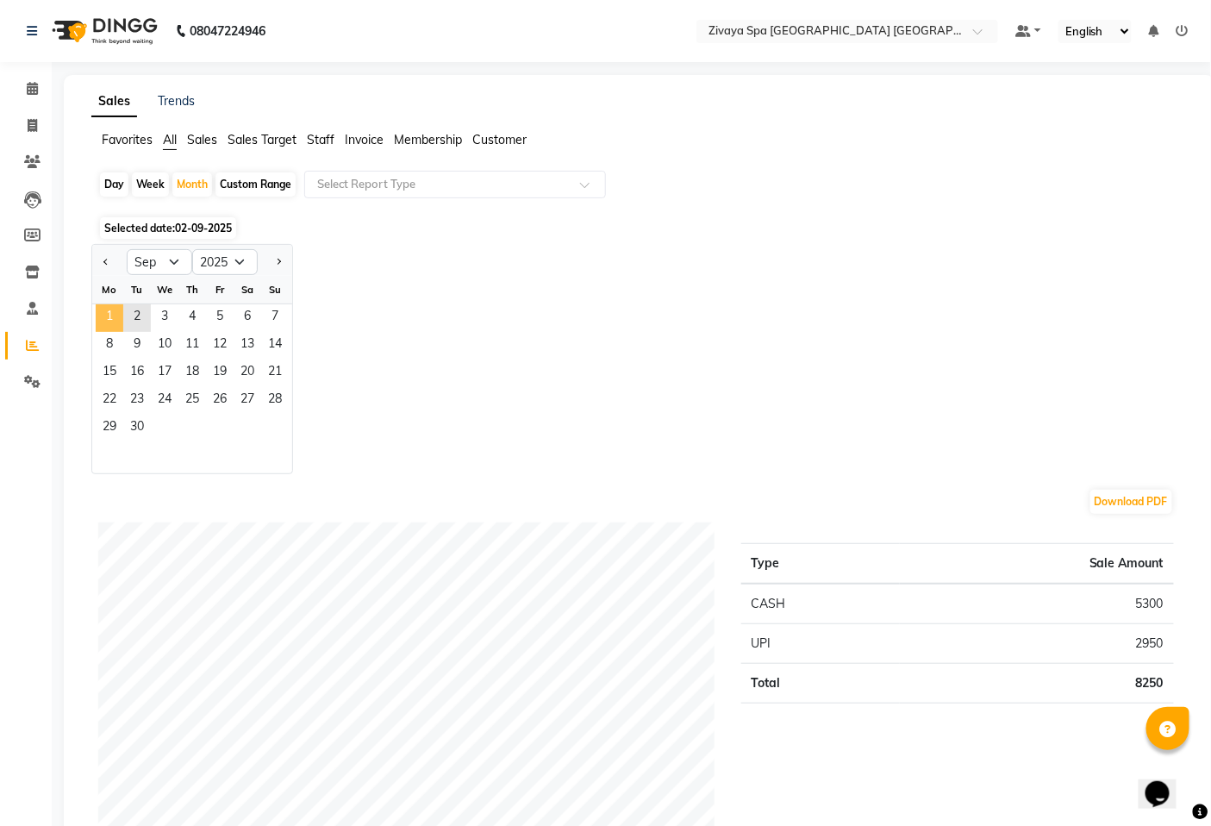
click at [110, 312] on span "1" at bounding box center [110, 318] width 28 height 28
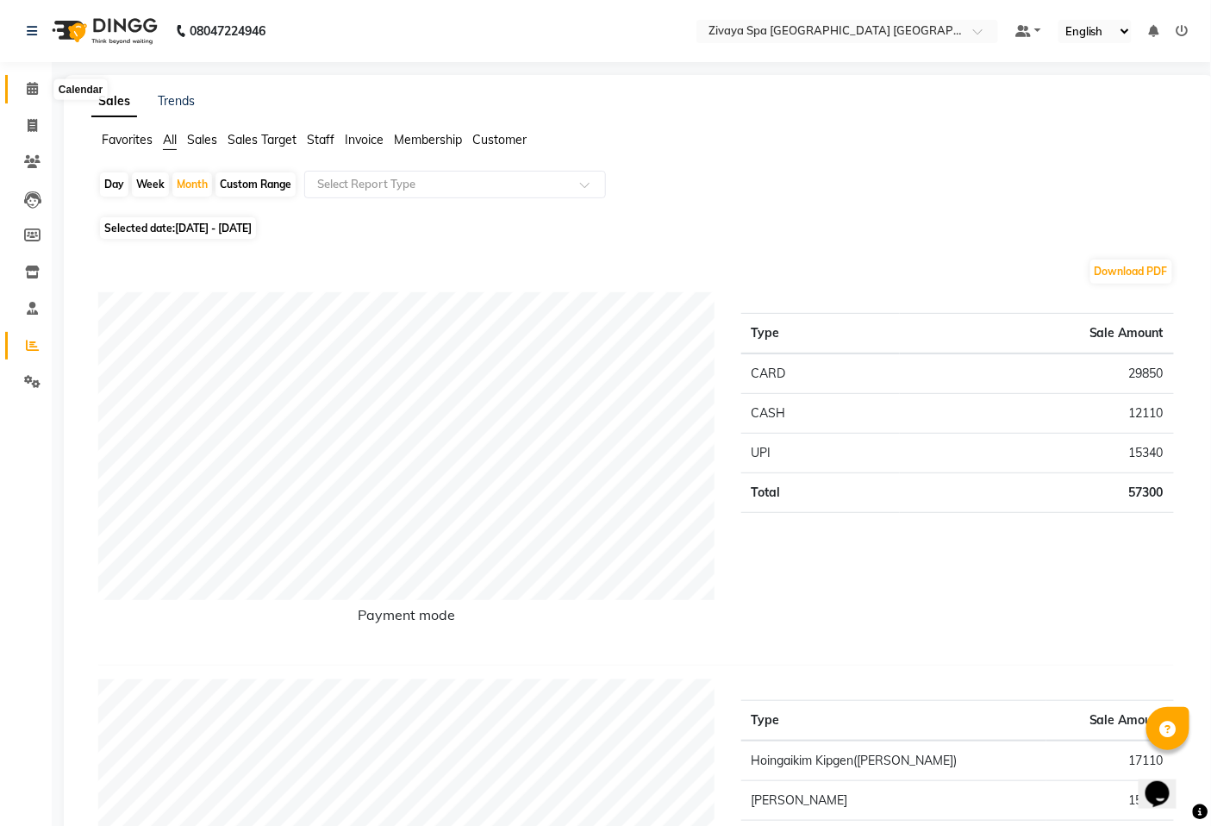
click at [26, 80] on span at bounding box center [32, 89] width 30 height 20
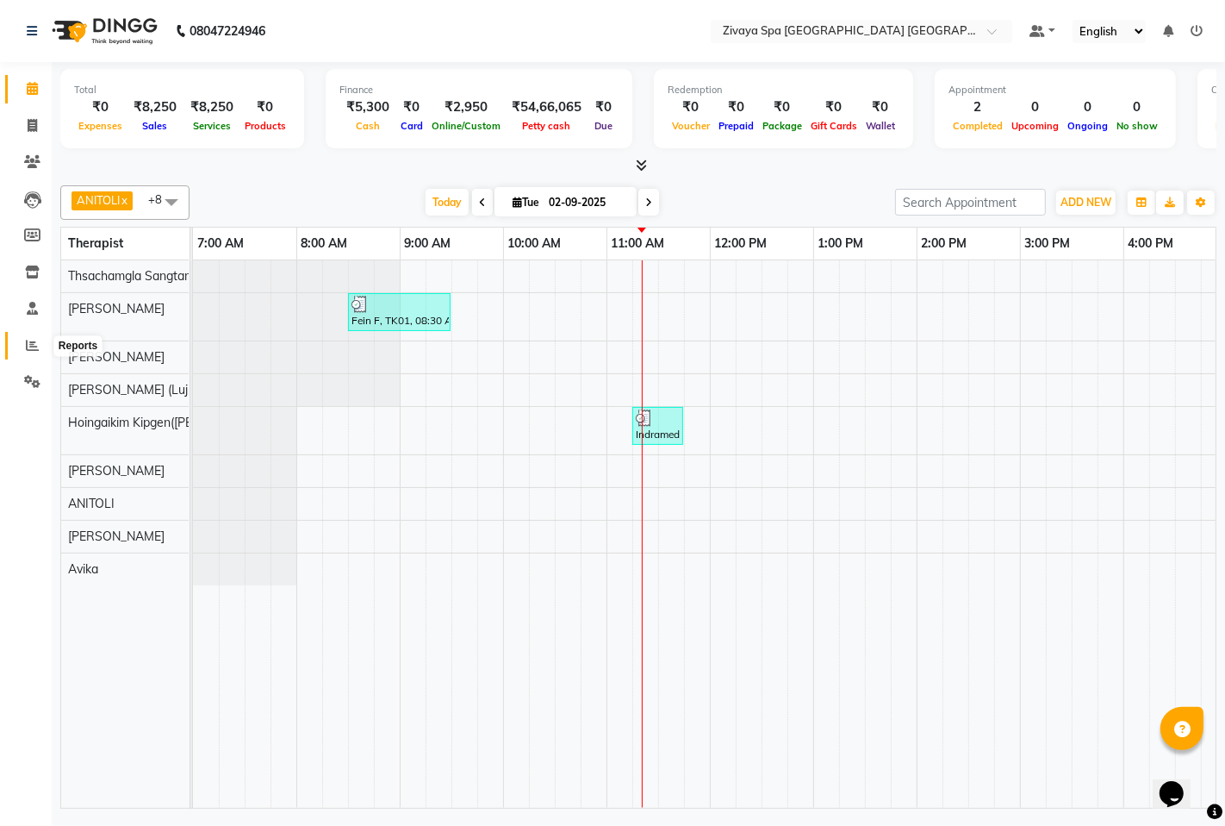
click at [31, 343] on icon at bounding box center [32, 345] width 13 height 13
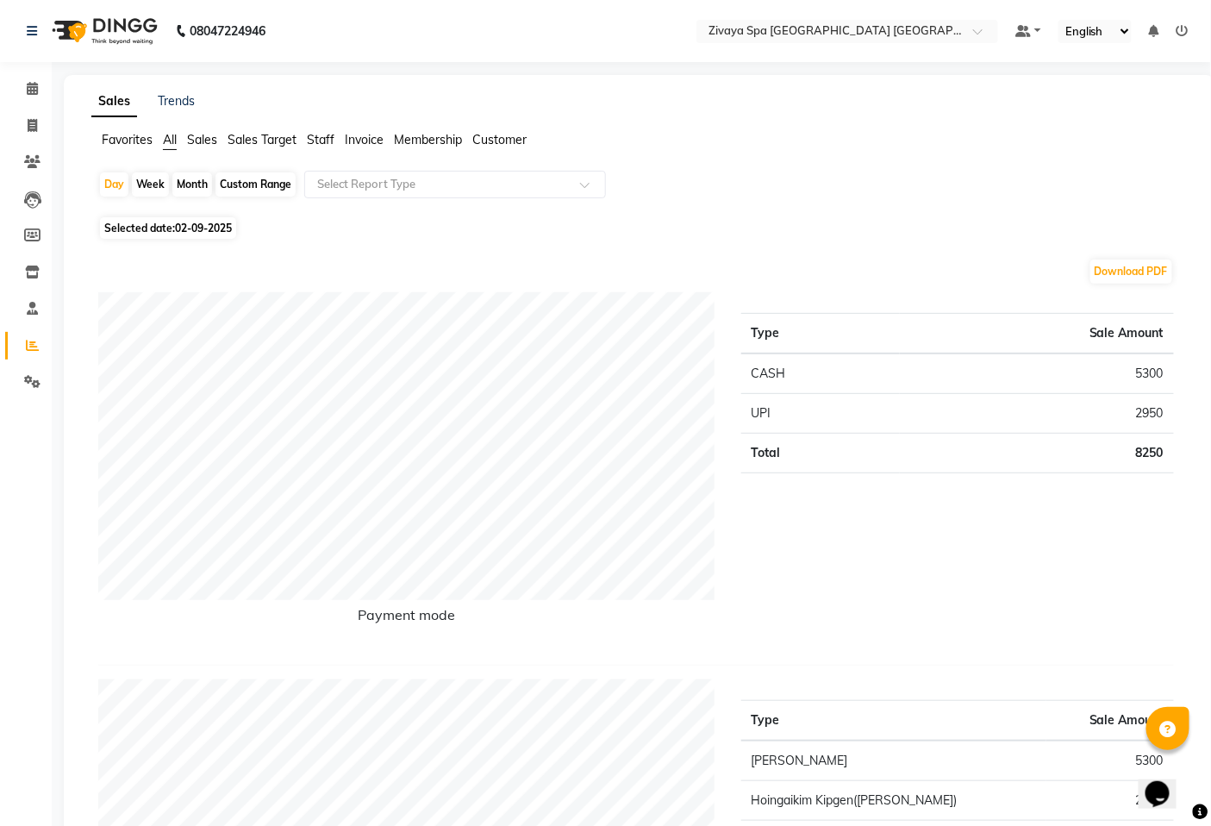
click at [327, 138] on span "Staff" at bounding box center [321, 140] width 28 height 16
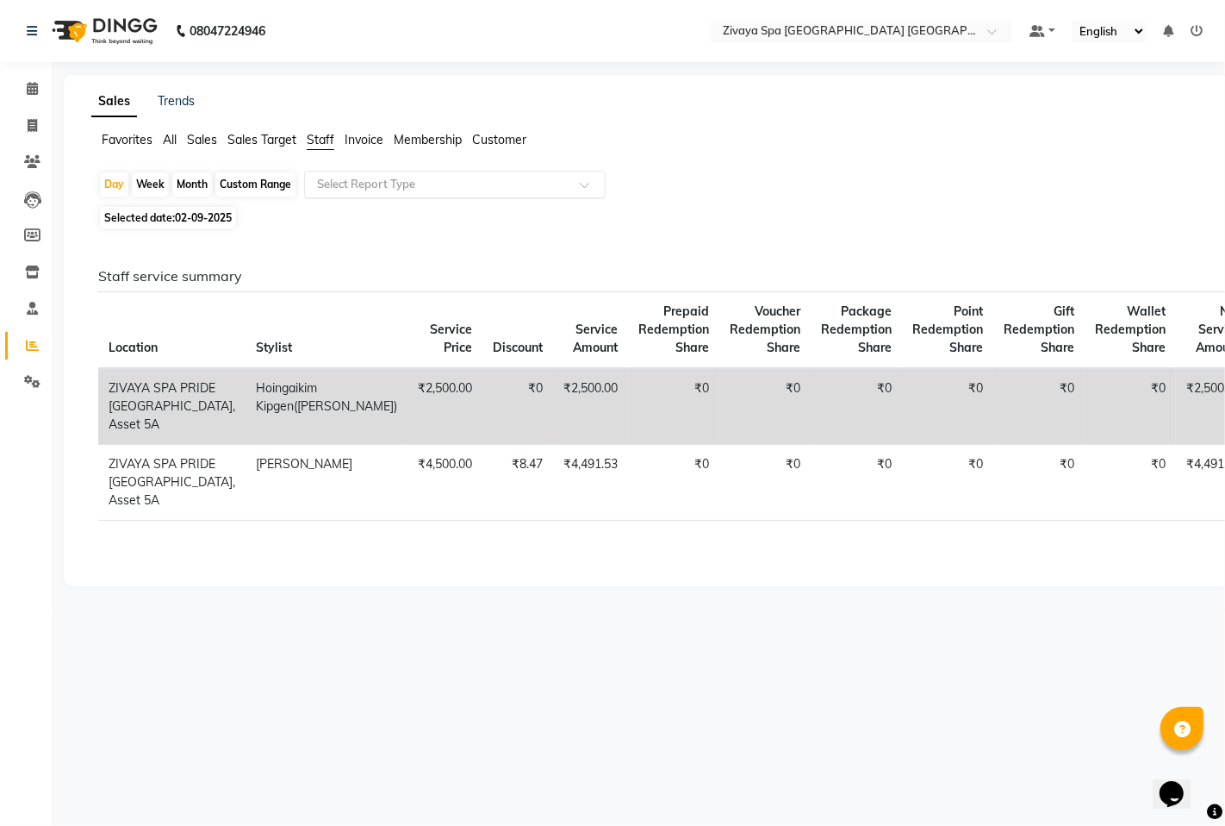
click at [382, 181] on input "text" at bounding box center [438, 184] width 248 height 17
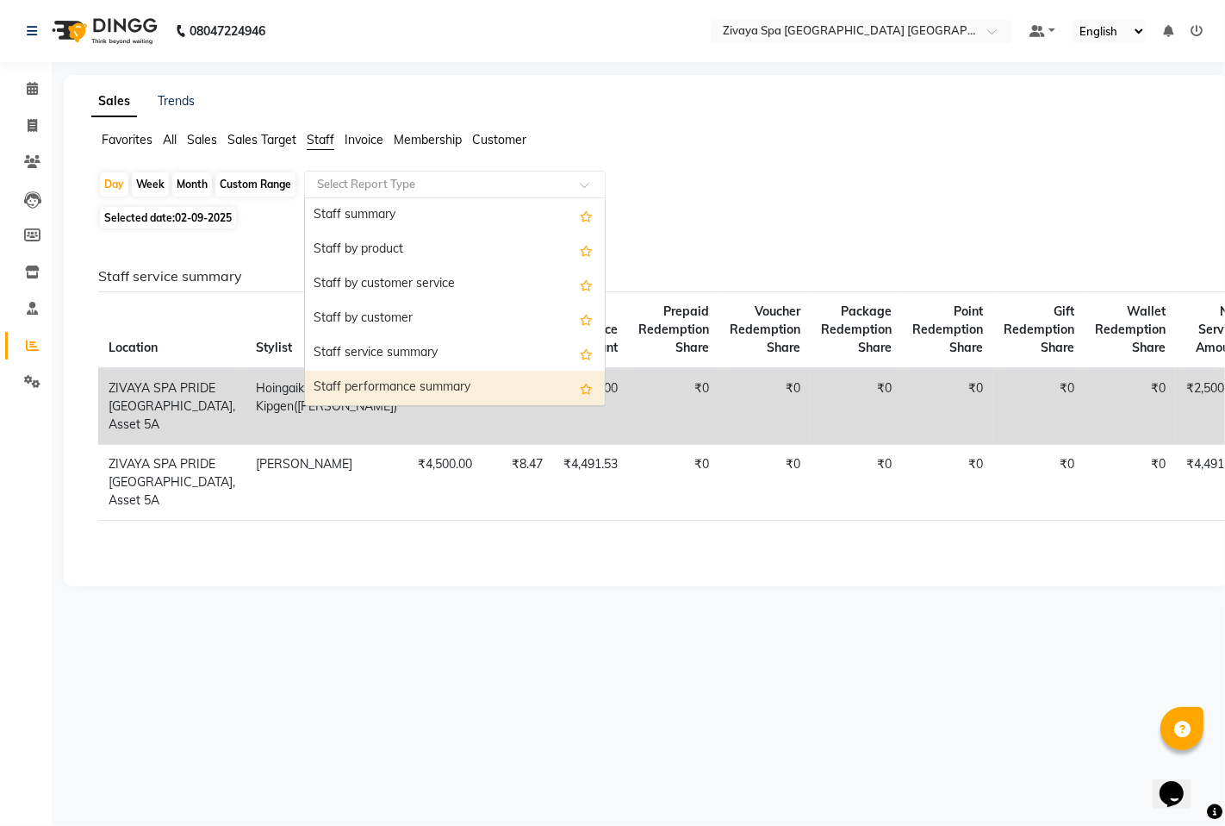
click at [394, 380] on div "Staff performance summary" at bounding box center [455, 388] width 300 height 34
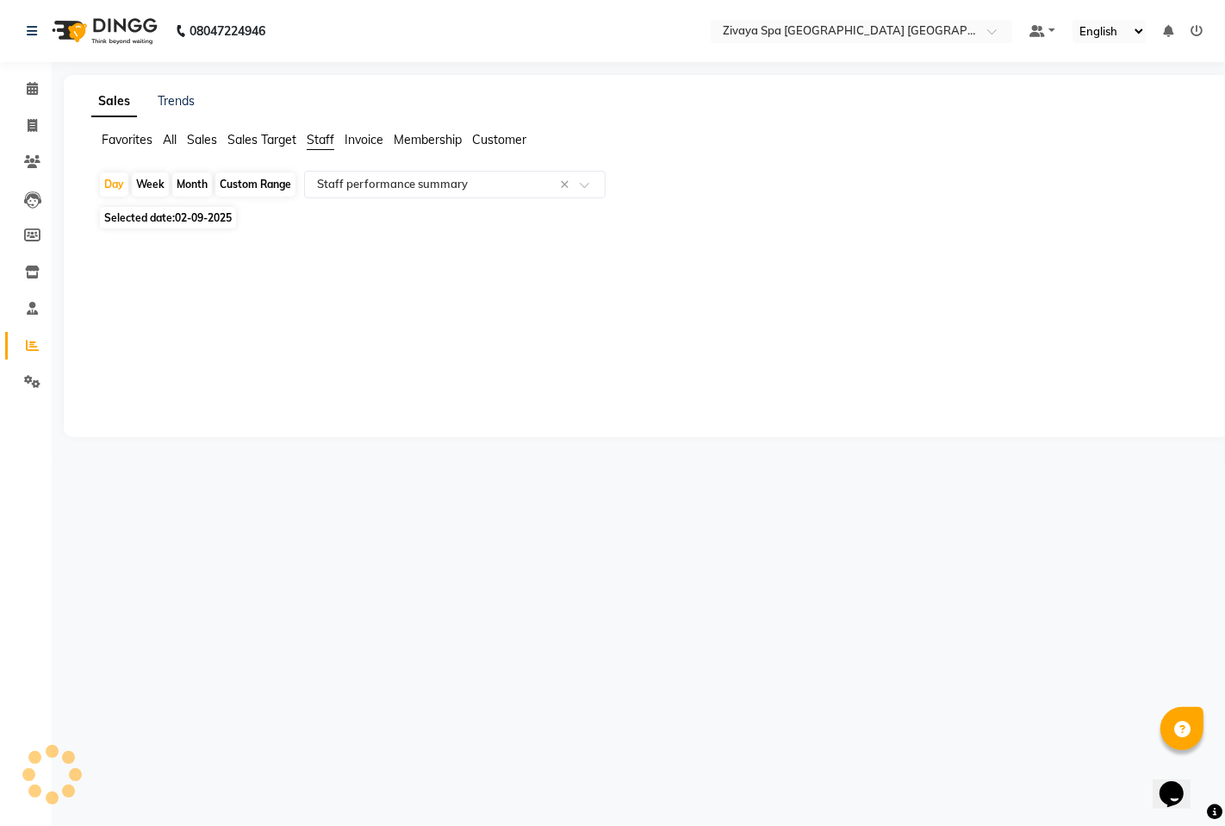
click at [184, 179] on div "Month" at bounding box center [192, 184] width 40 height 24
select select "9"
select select "2025"
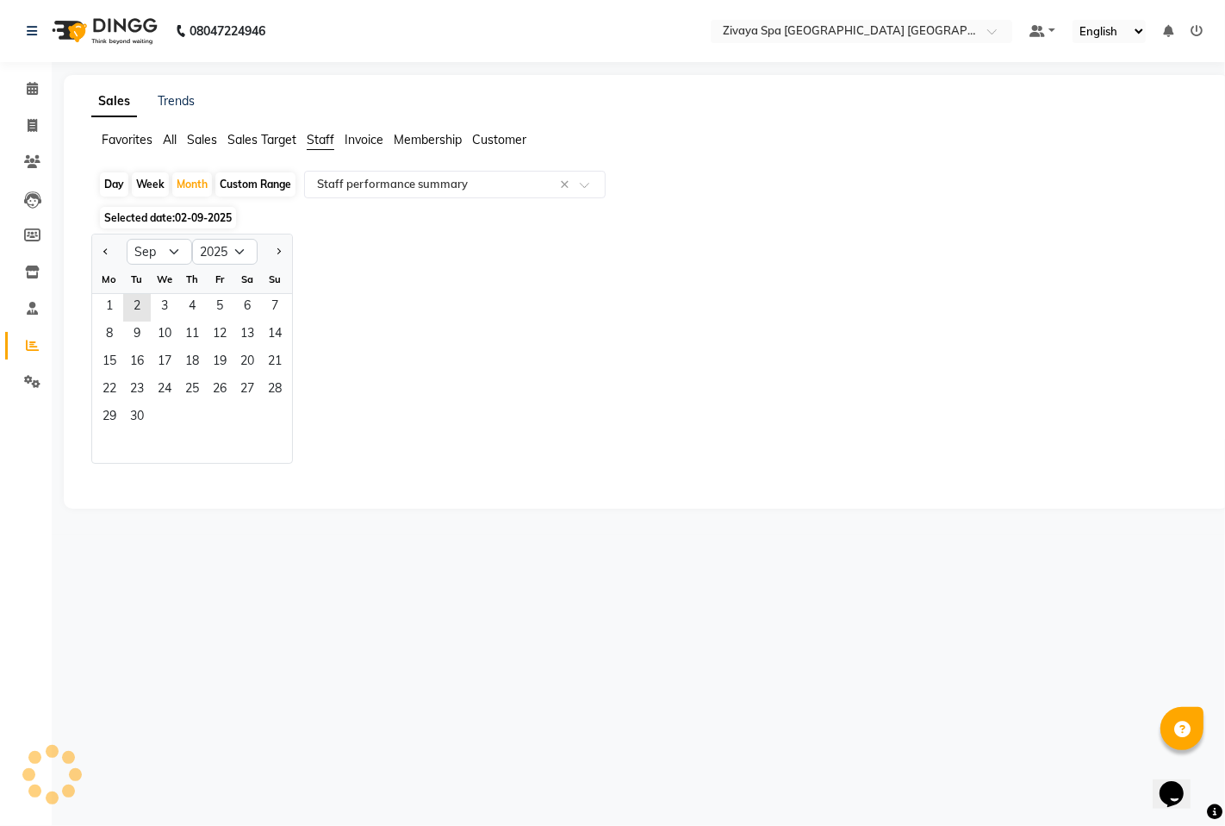
click at [104, 291] on div "Mo" at bounding box center [110, 279] width 28 height 28
click at [110, 303] on span "1" at bounding box center [110, 308] width 28 height 28
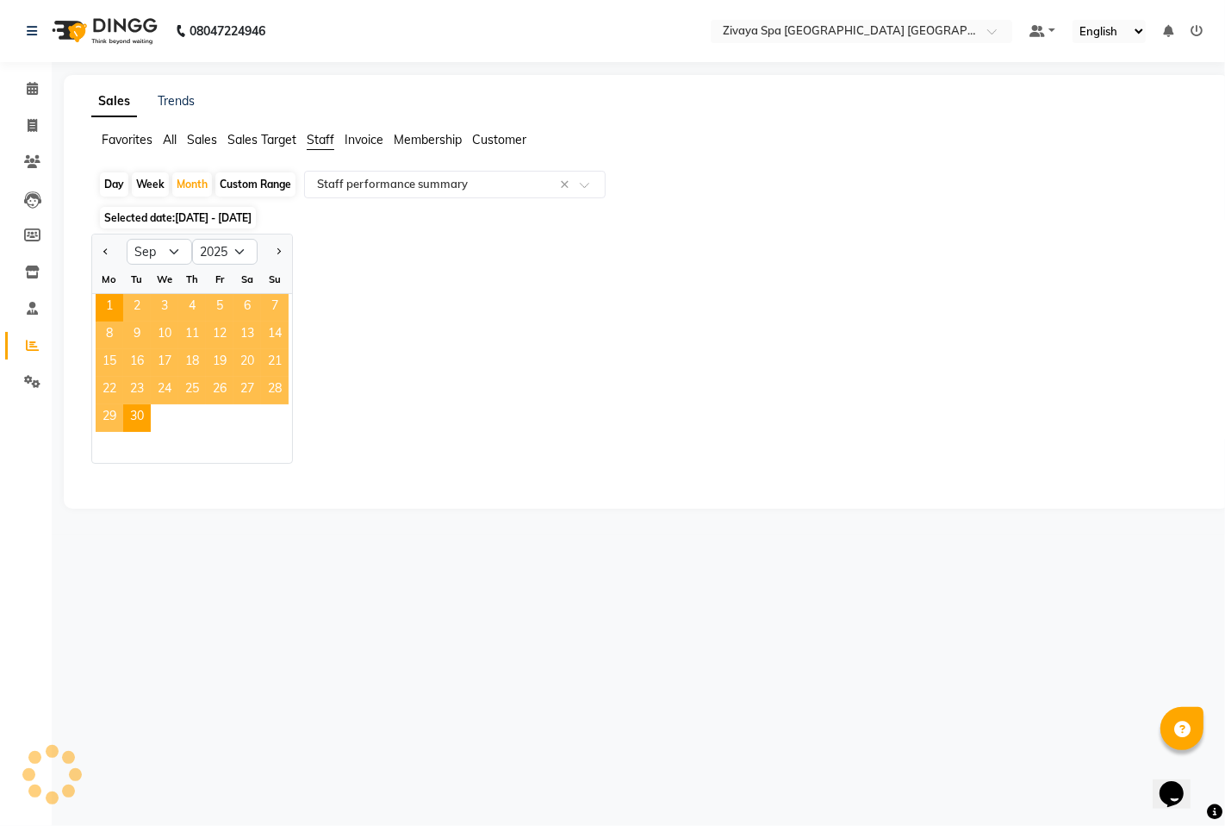
select select "filtered_report"
select select "csv"
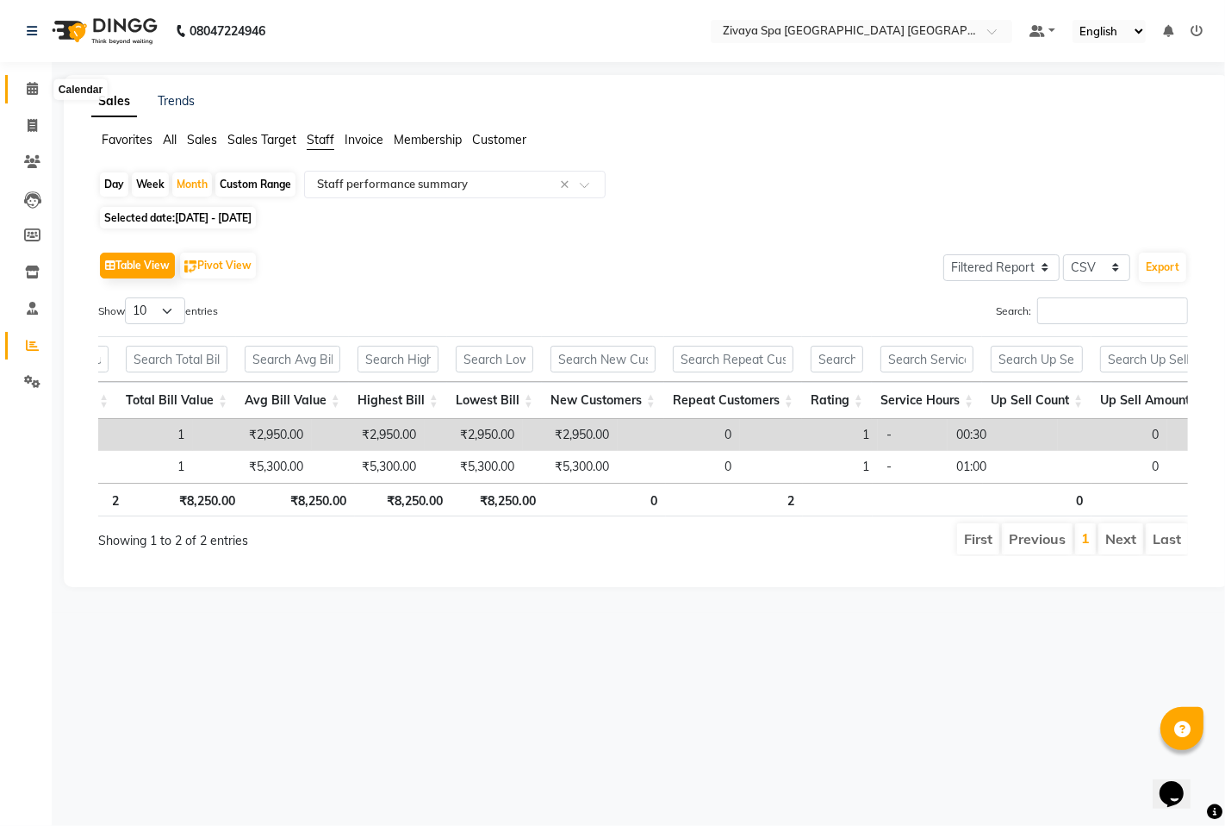
click at [28, 84] on icon at bounding box center [32, 88] width 11 height 13
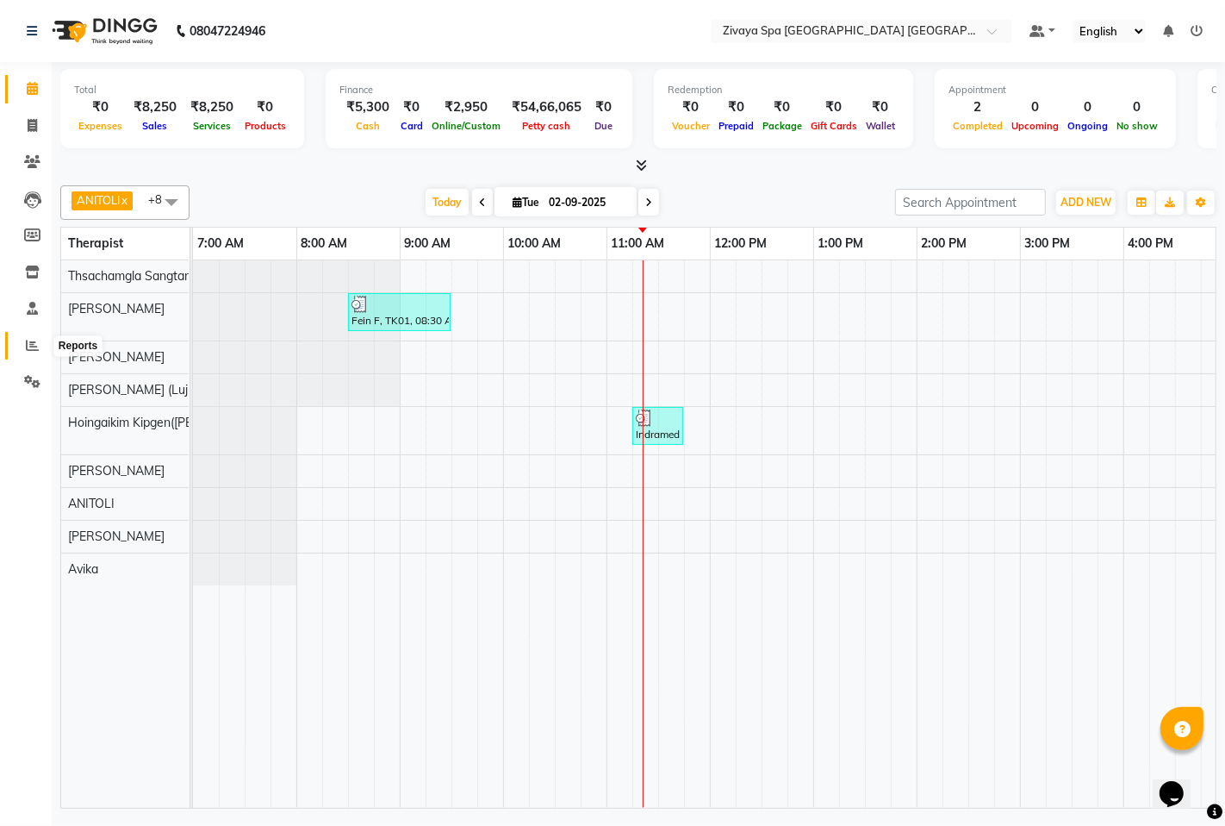
click at [28, 346] on icon at bounding box center [32, 345] width 13 height 13
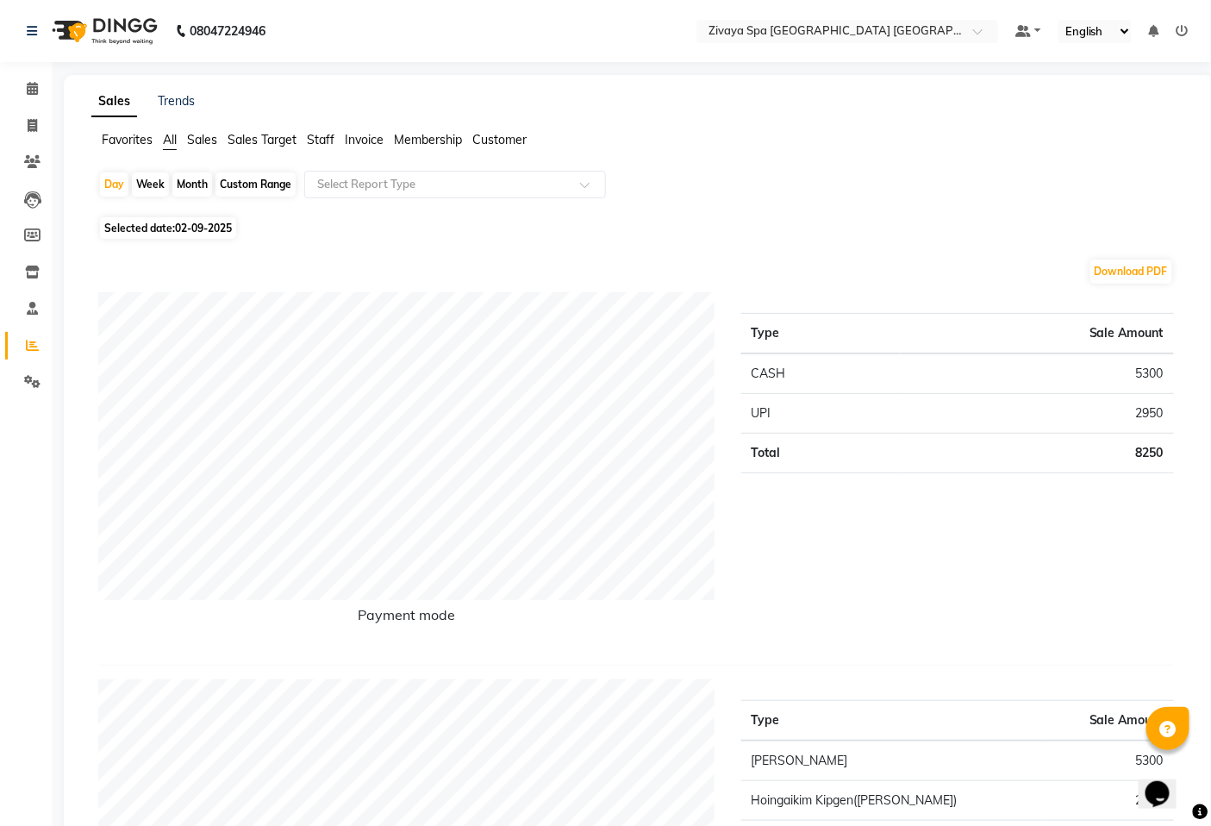
click at [315, 134] on span "Staff" at bounding box center [321, 140] width 28 height 16
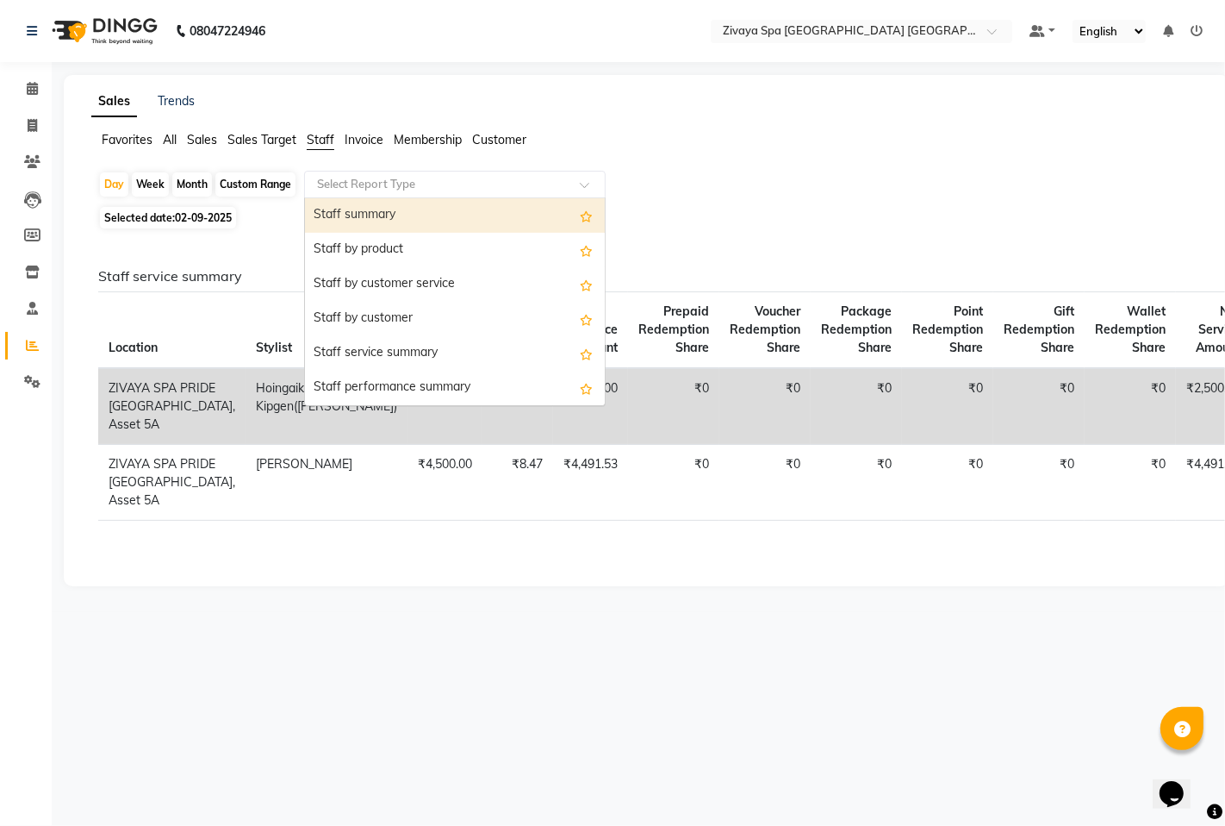
click at [395, 181] on input "text" at bounding box center [438, 184] width 248 height 17
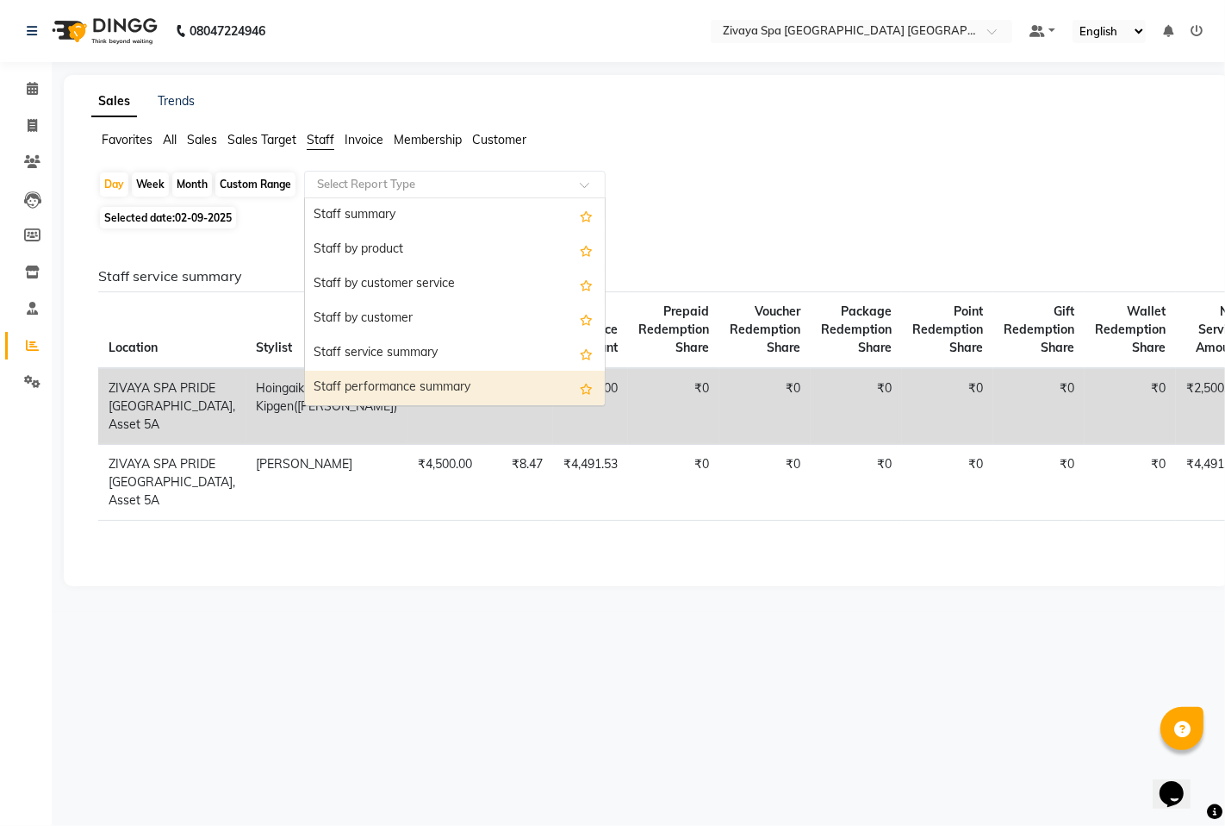
click at [377, 385] on div "Staff performance summary" at bounding box center [455, 388] width 300 height 34
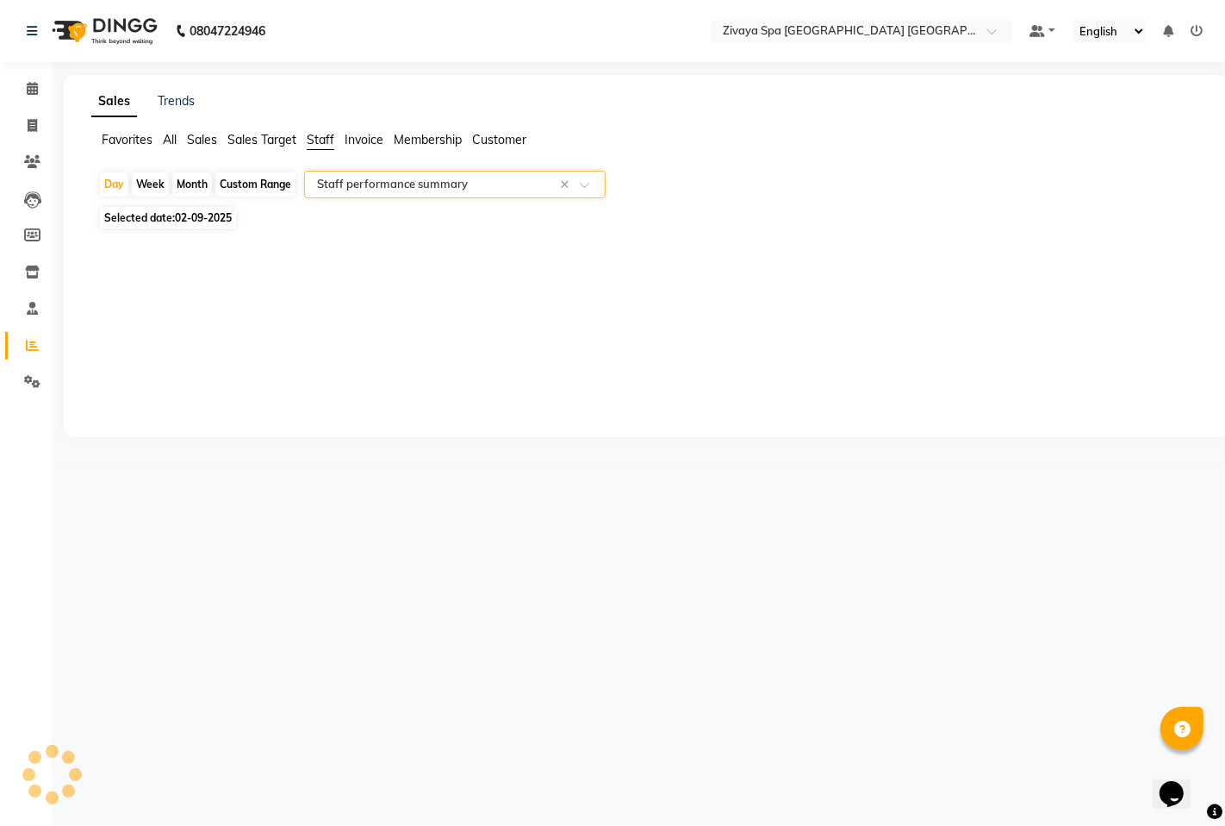
select select "filtered_report"
select select "csv"
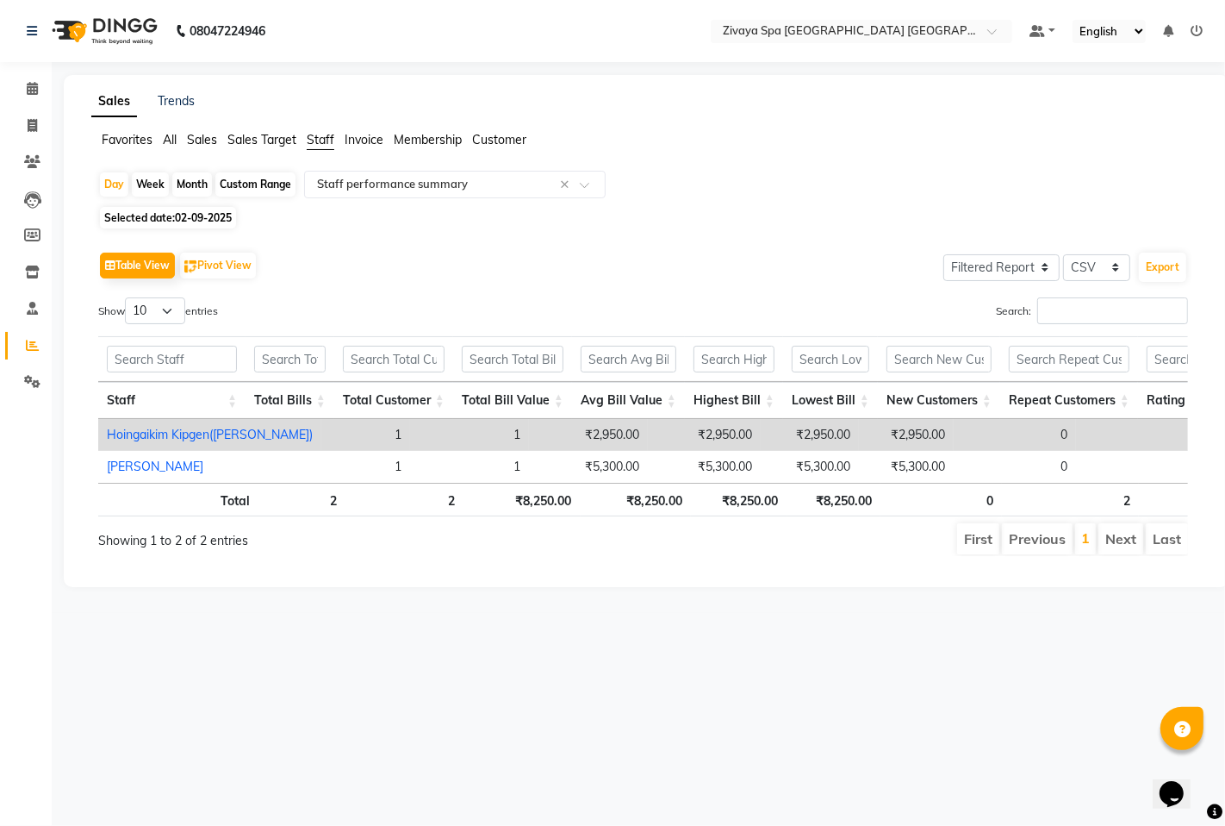
click at [194, 182] on div "Month" at bounding box center [192, 184] width 40 height 24
select select "9"
select select "2025"
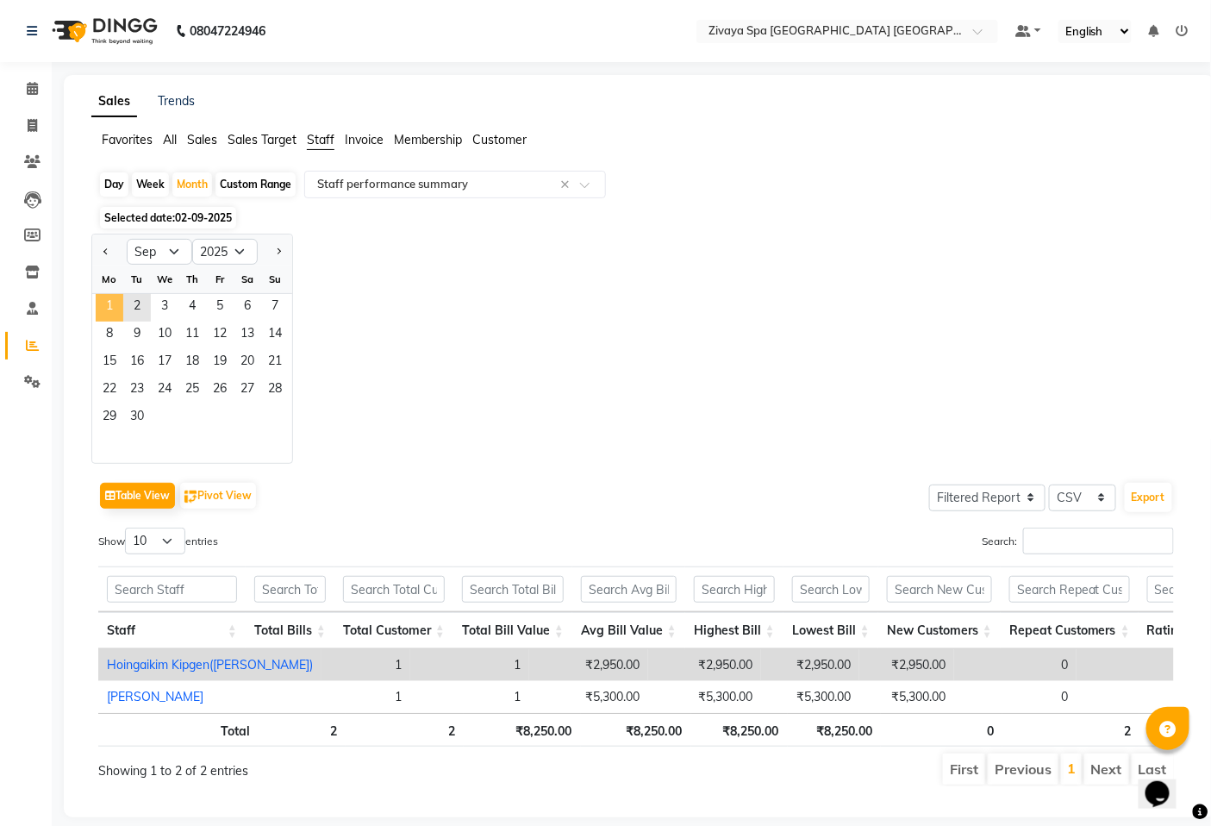
click at [109, 300] on span "1" at bounding box center [110, 308] width 28 height 28
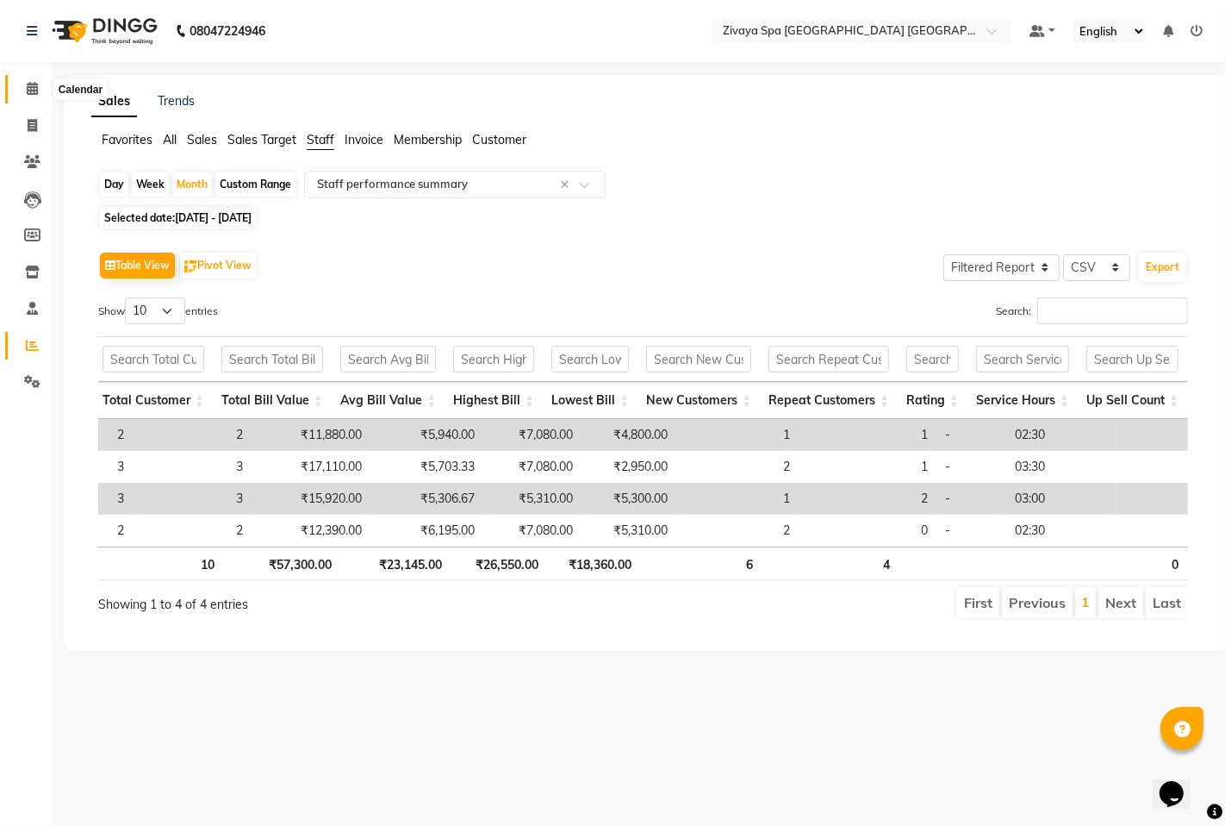
click at [32, 90] on icon at bounding box center [32, 88] width 11 height 13
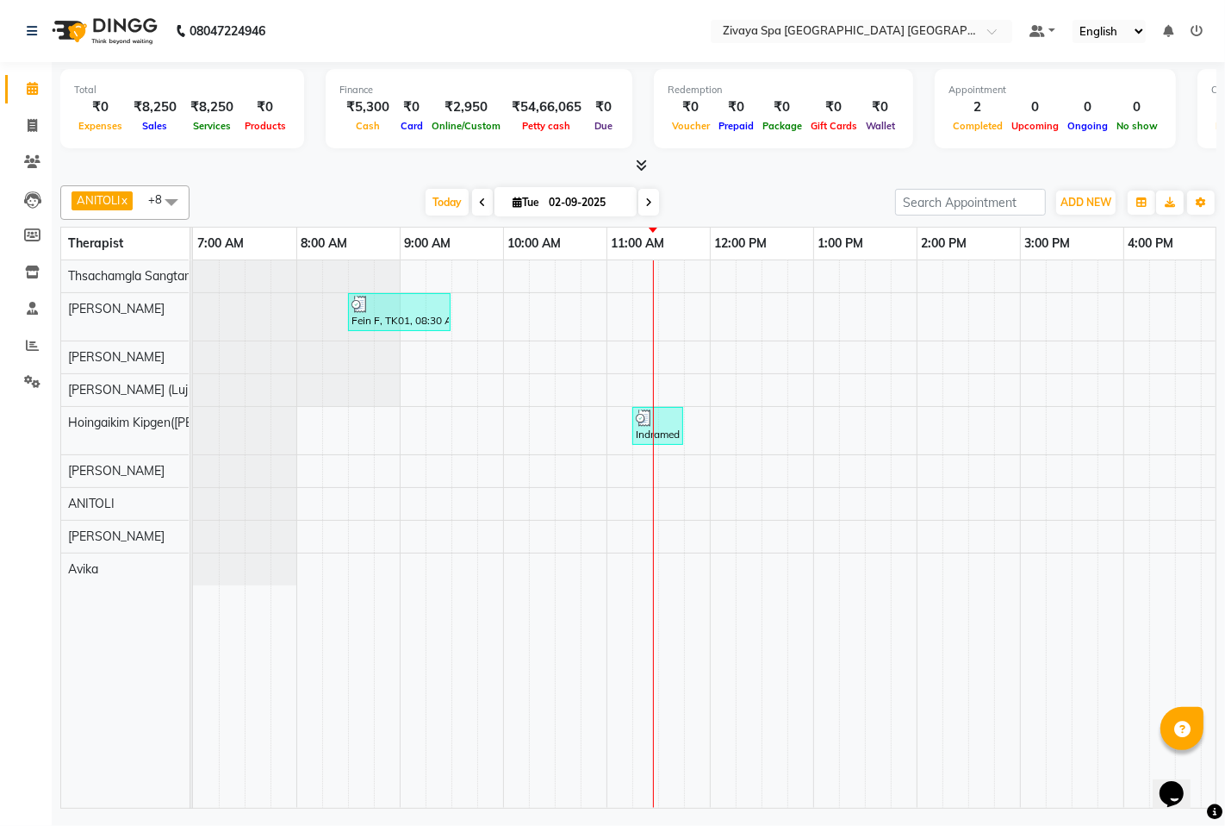
click at [193, 296] on div at bounding box center [193, 316] width 0 height 47
select select "49490"
select select "tentative"
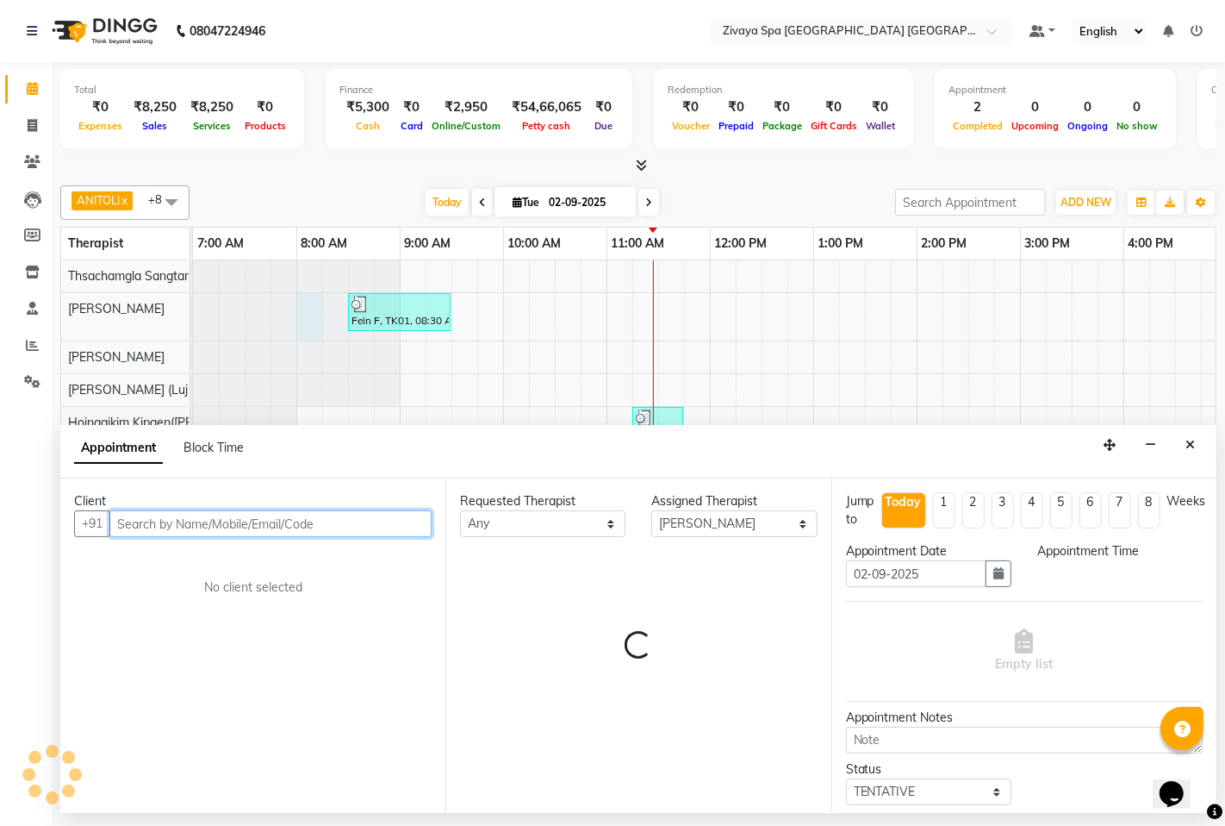
select select "480"
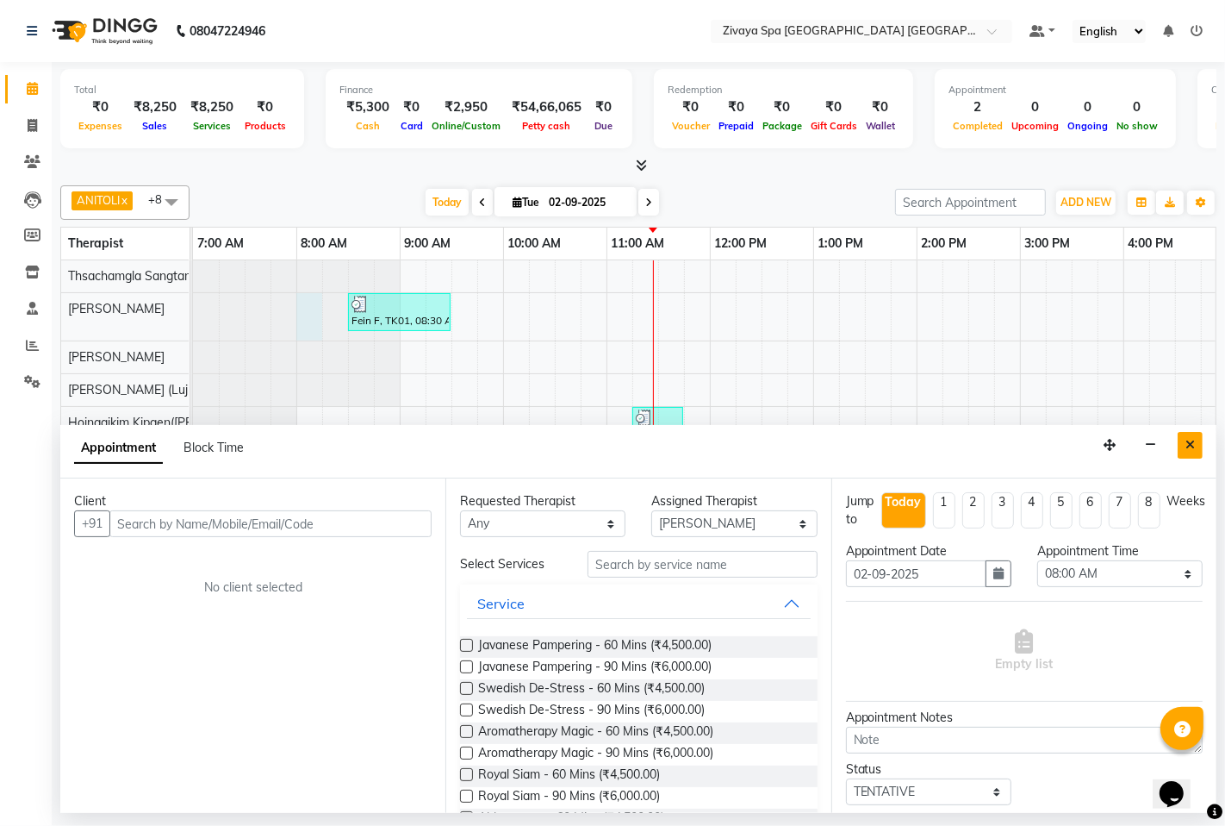
click at [1191, 440] on icon "Close" at bounding box center [1190, 445] width 9 height 12
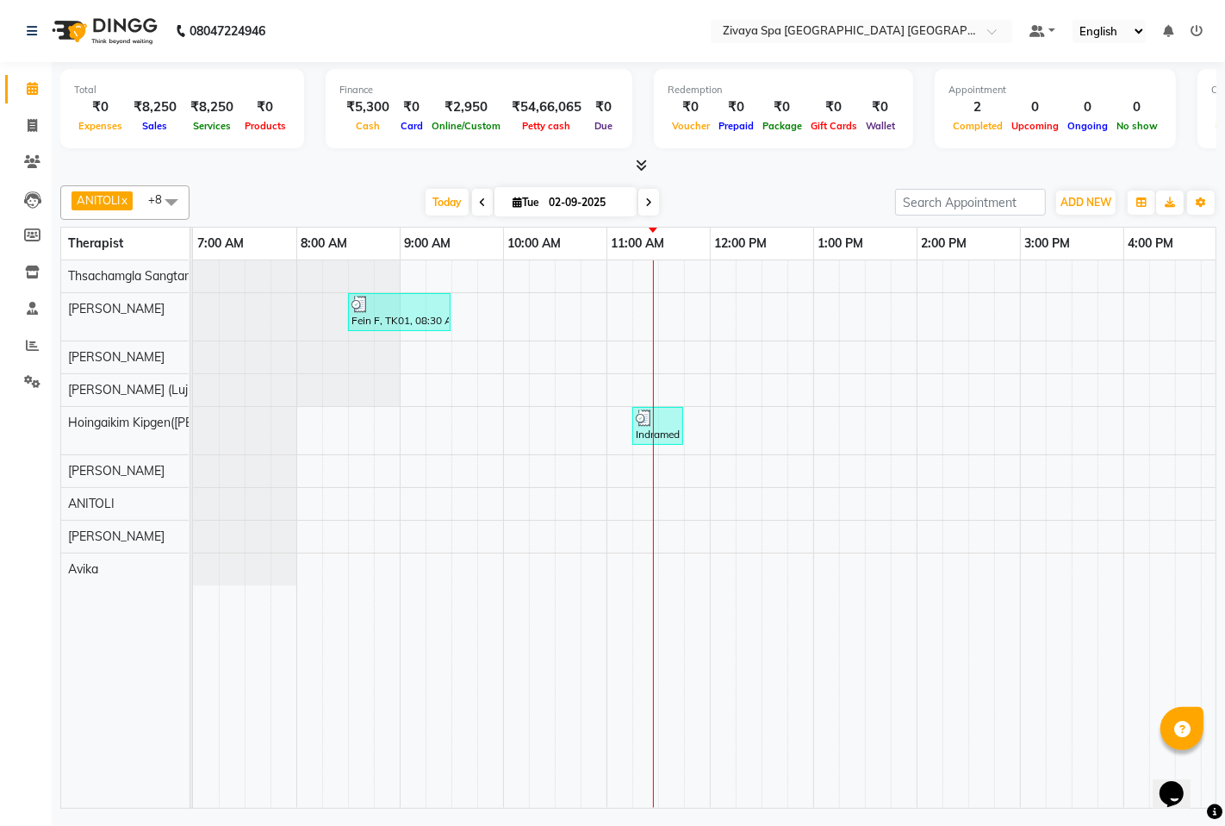
click at [479, 202] on icon at bounding box center [482, 202] width 7 height 10
type input "[DATE]"
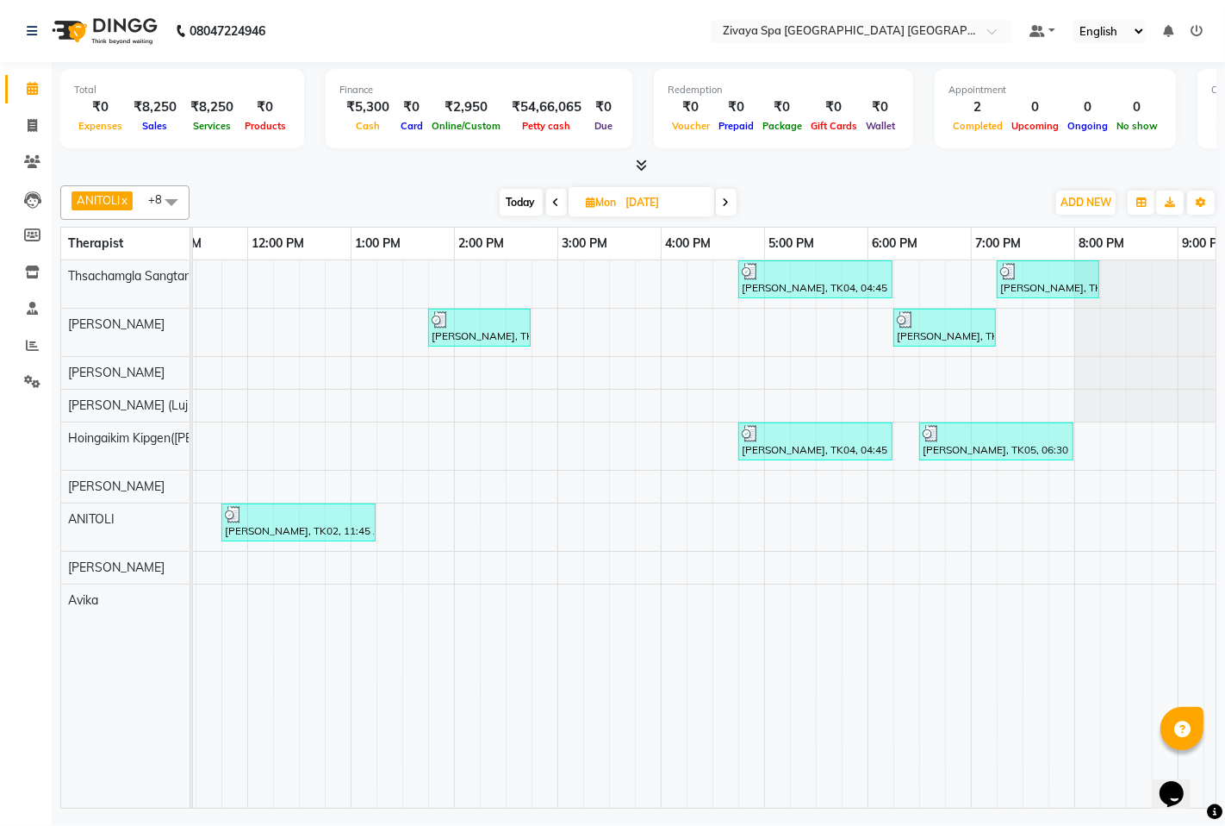
scroll to position [0, 632]
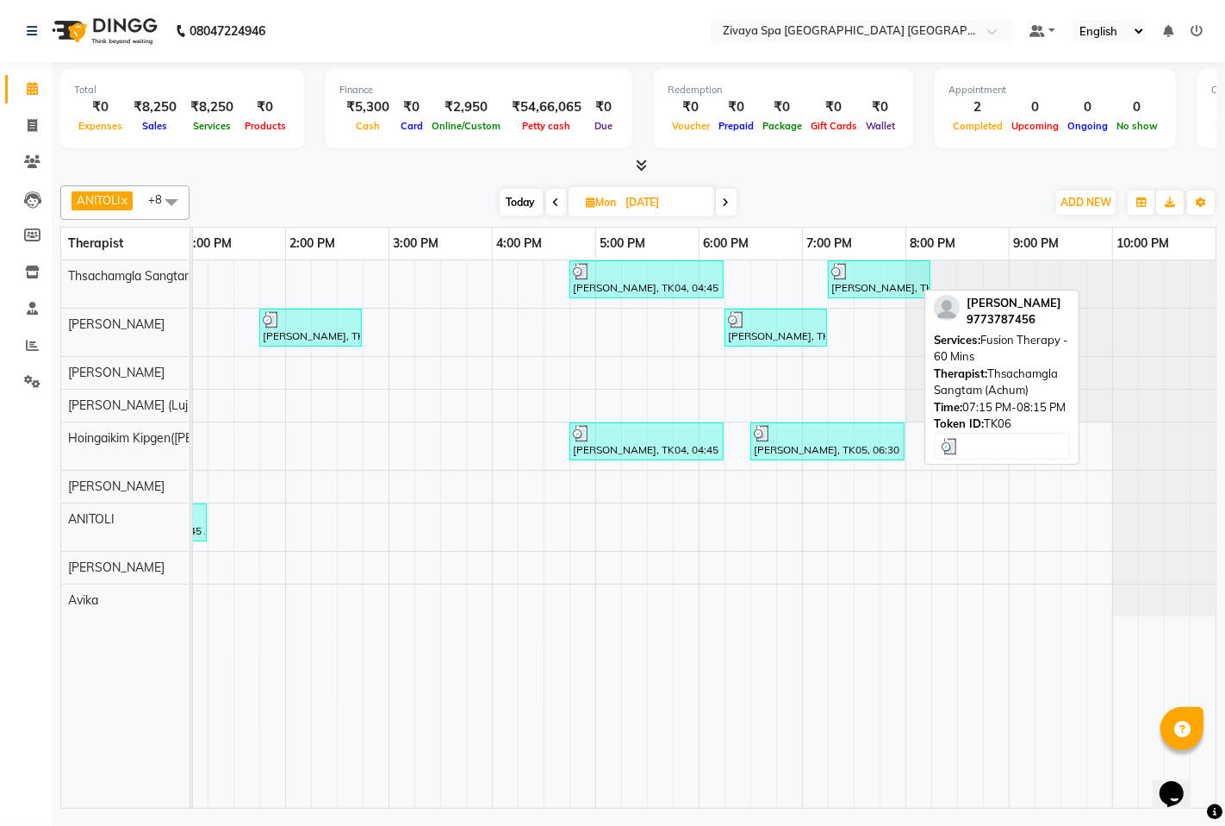
click at [863, 283] on div "[PERSON_NAME], TK06, 07:15 PM-08:15 PM, Fusion Therapy - 60 Mins" at bounding box center [879, 279] width 99 height 33
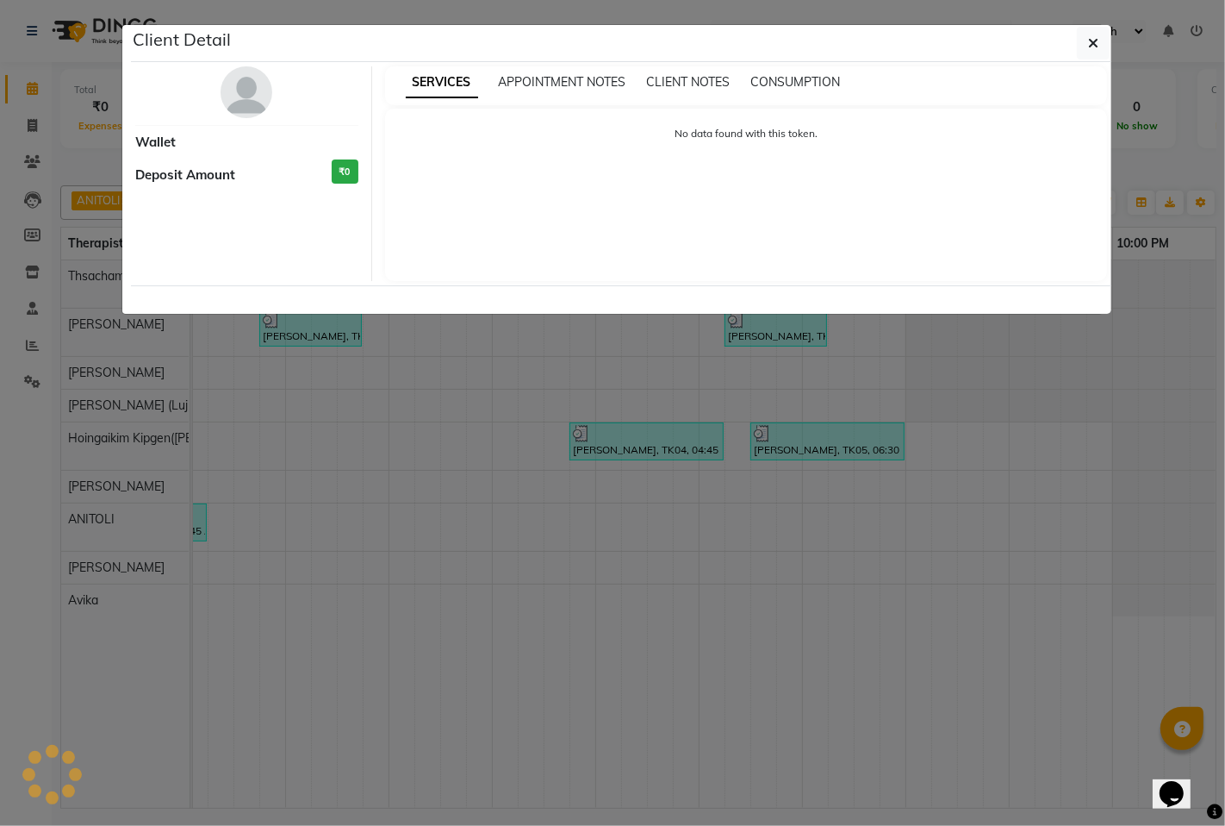
select select "3"
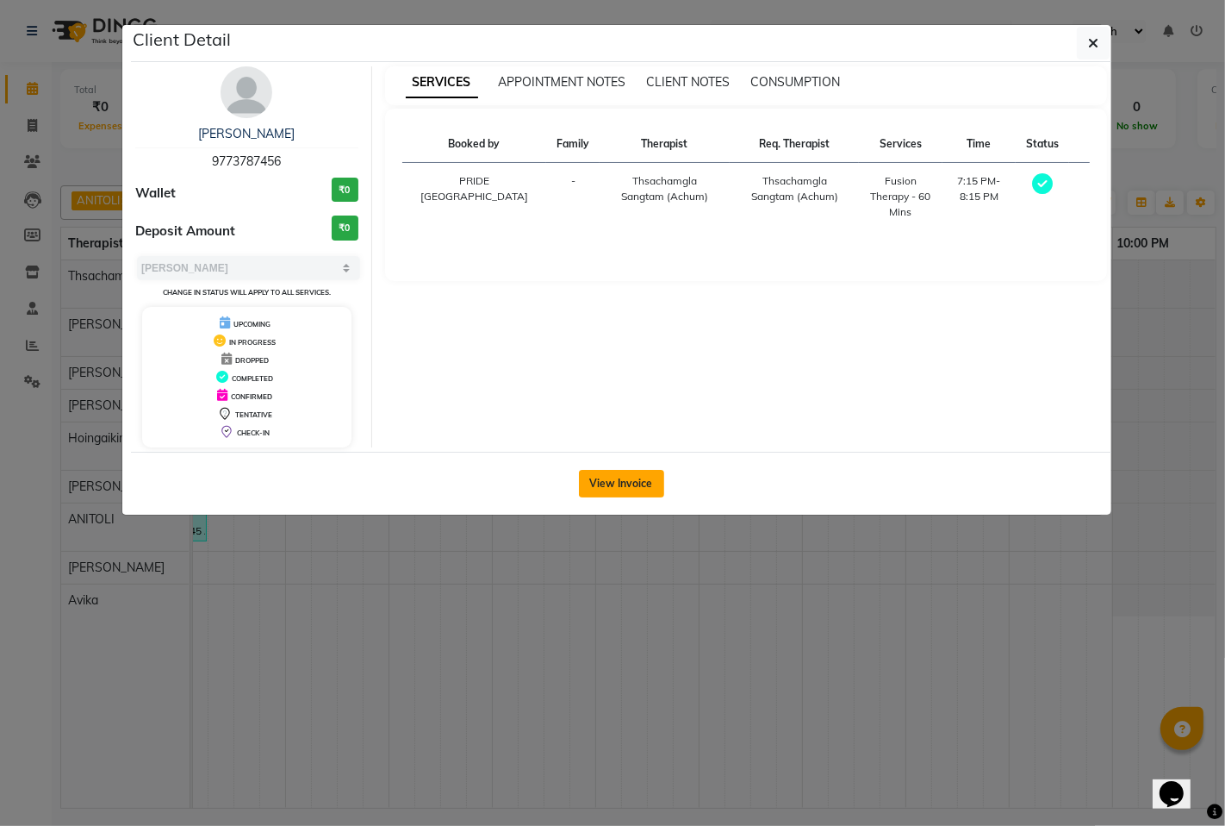
click at [639, 480] on button "View Invoice" at bounding box center [621, 484] width 85 height 28
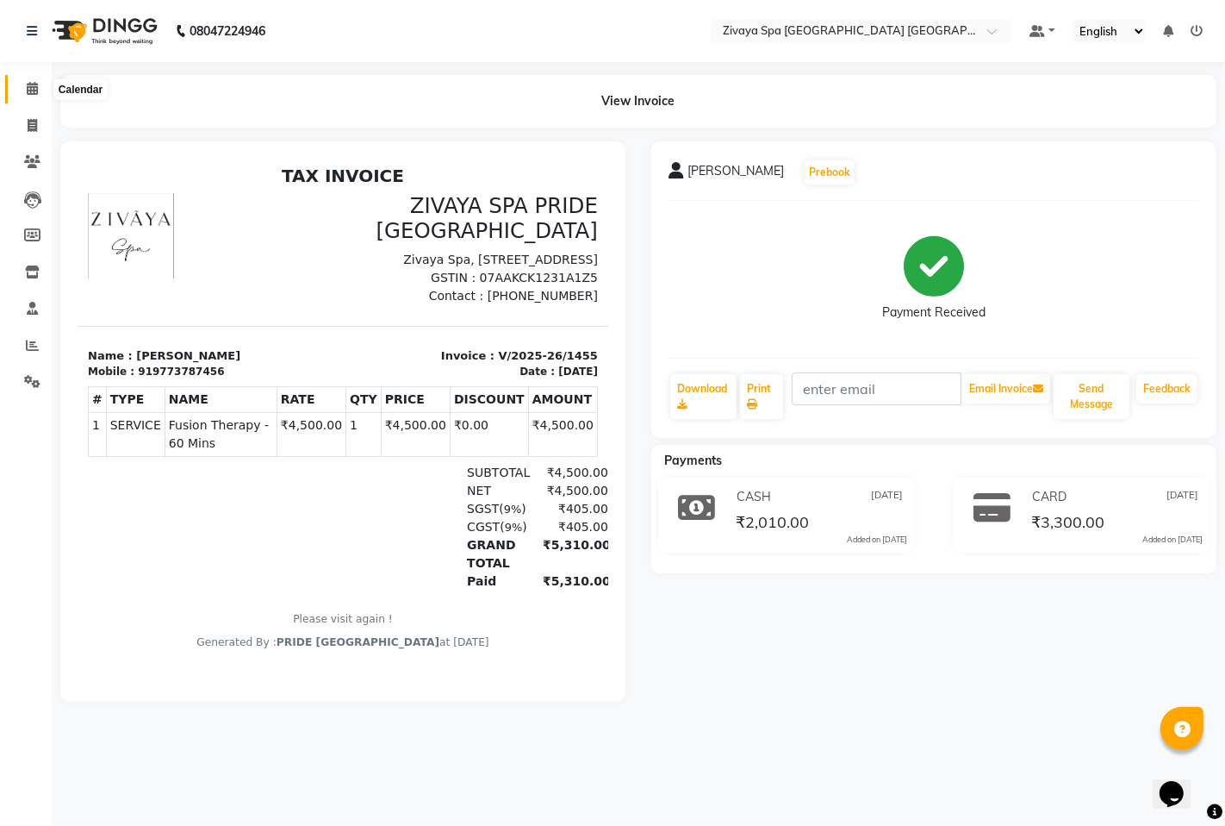
click at [24, 86] on span at bounding box center [32, 89] width 30 height 20
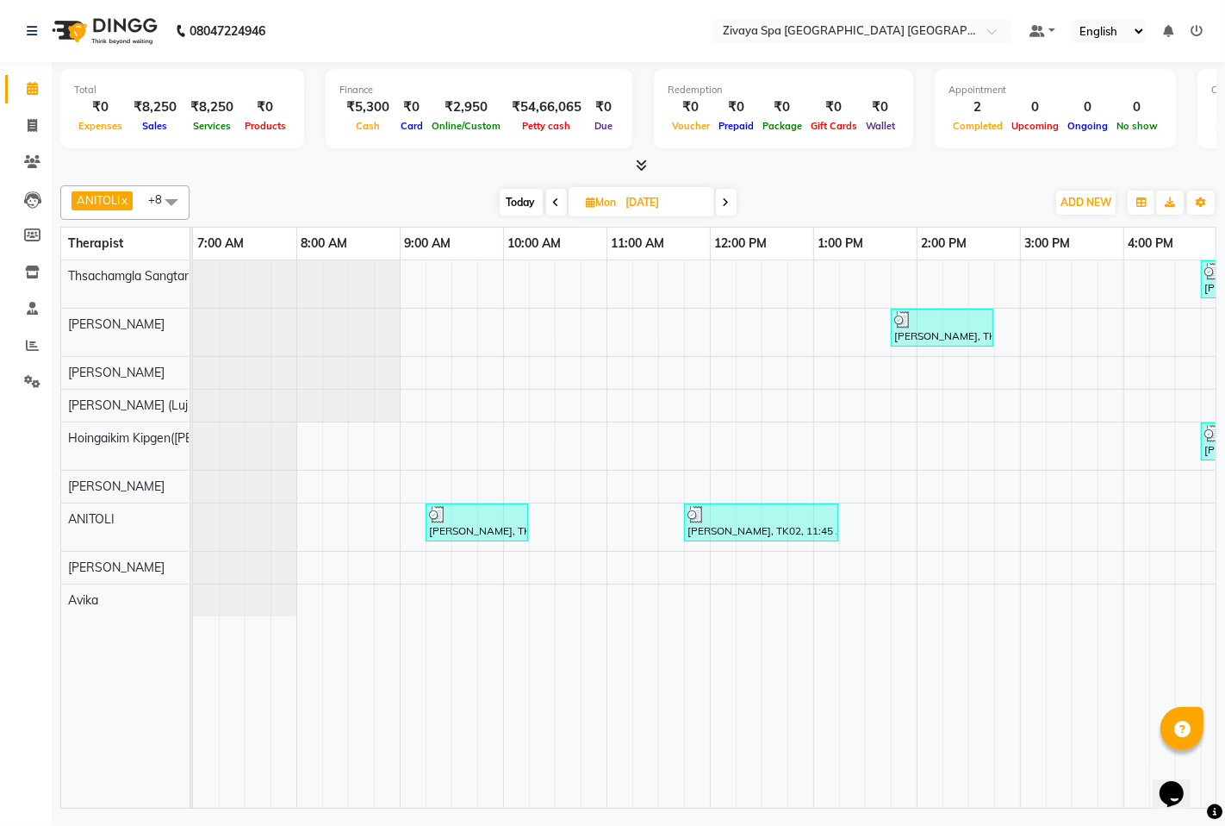
click at [722, 200] on span at bounding box center [726, 202] width 21 height 27
type input "02-09-2025"
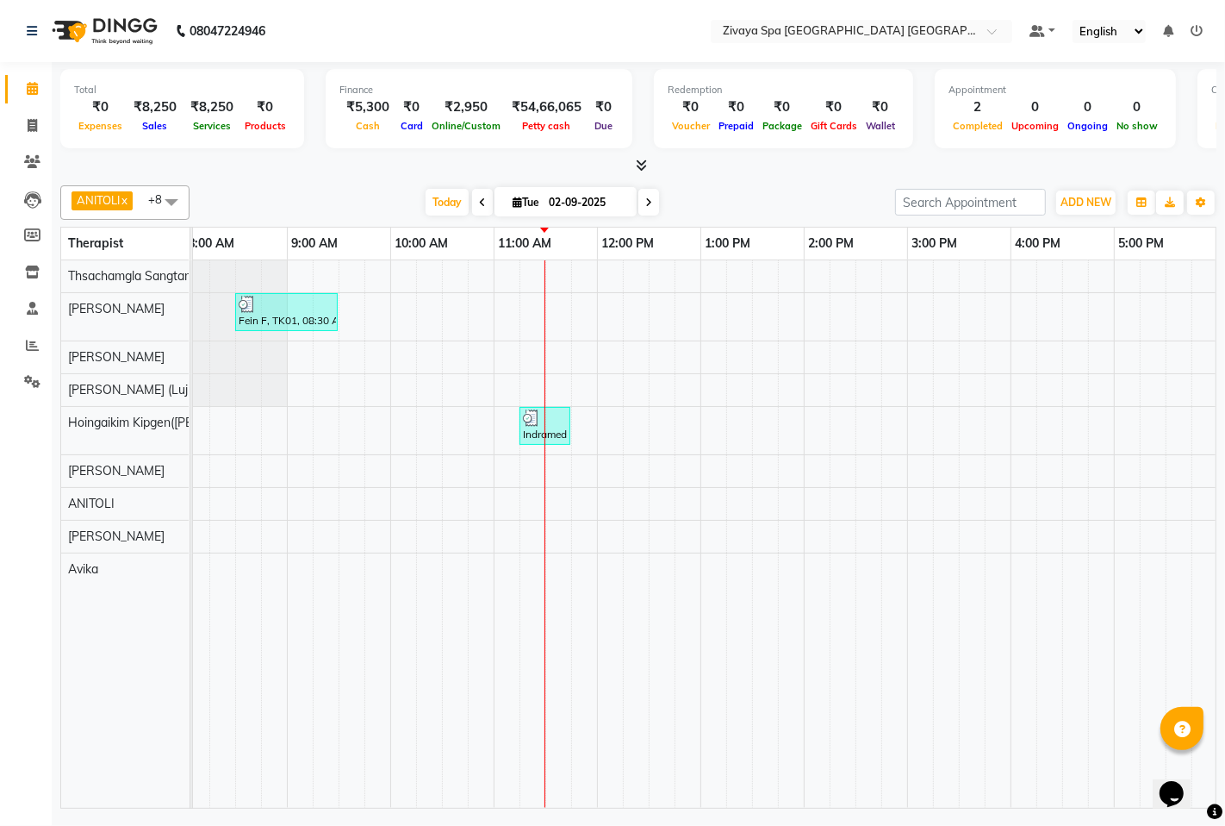
scroll to position [0, 70]
